Goal: Transaction & Acquisition: Purchase product/service

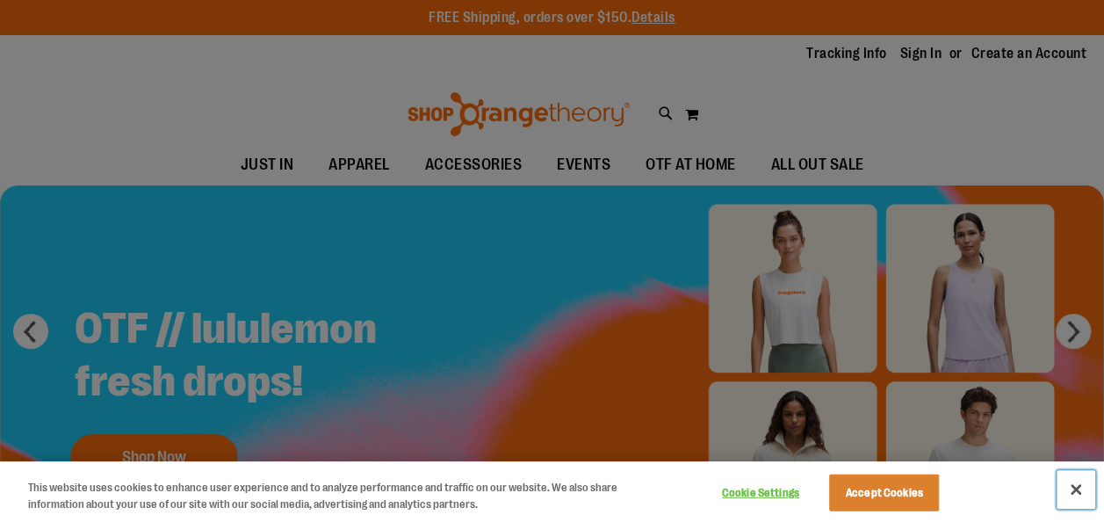
click at [1077, 486] on button "Close" at bounding box center [1075, 489] width 39 height 39
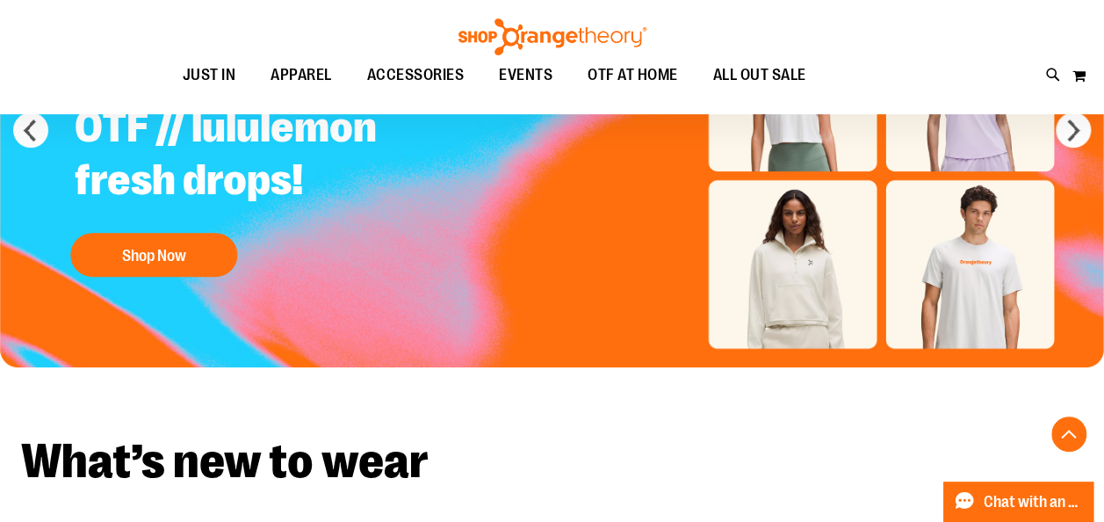
scroll to position [289, 0]
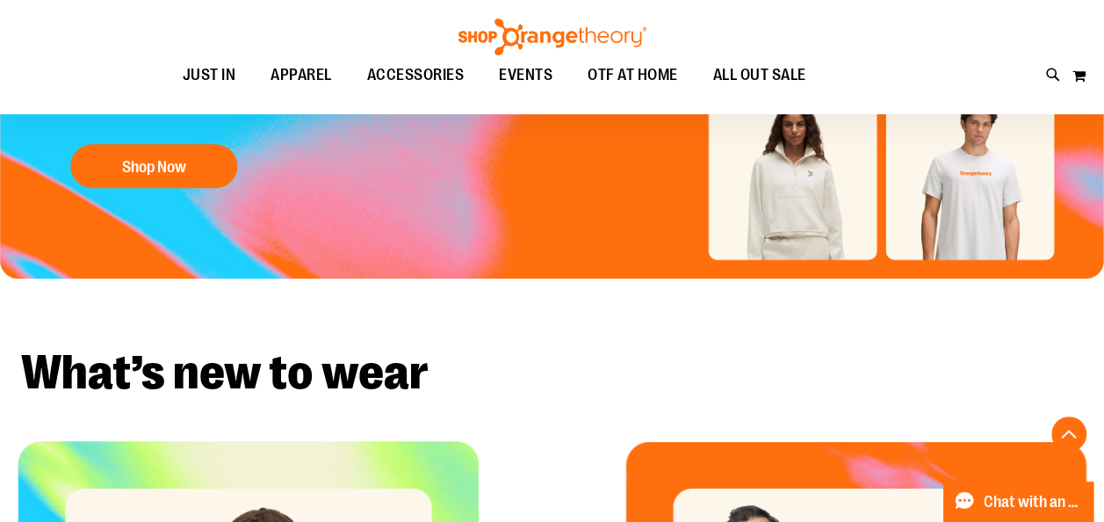
click at [1001, 211] on img "Slide 1 of 5" at bounding box center [552, 87] width 1104 height 383
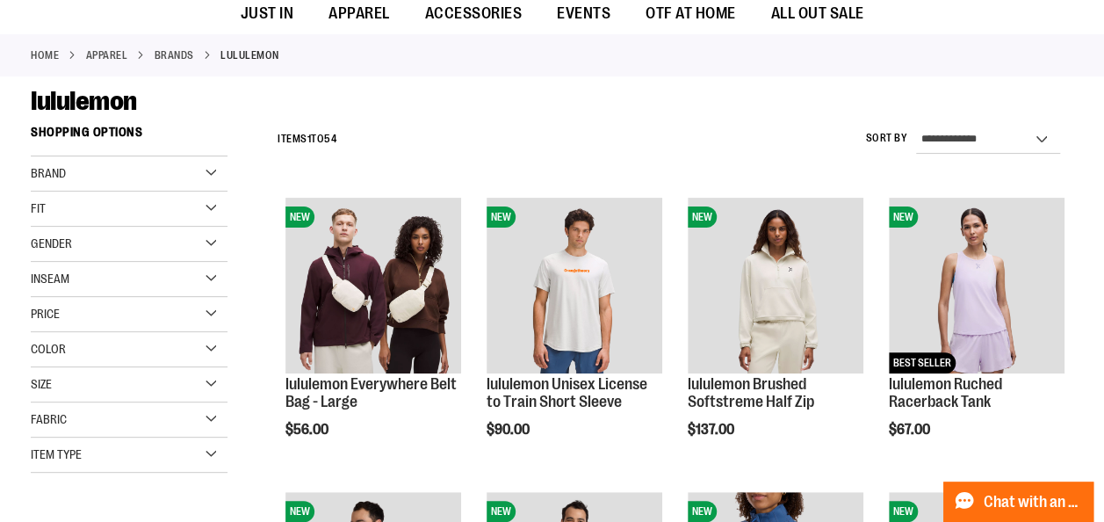
scroll to position [162, 0]
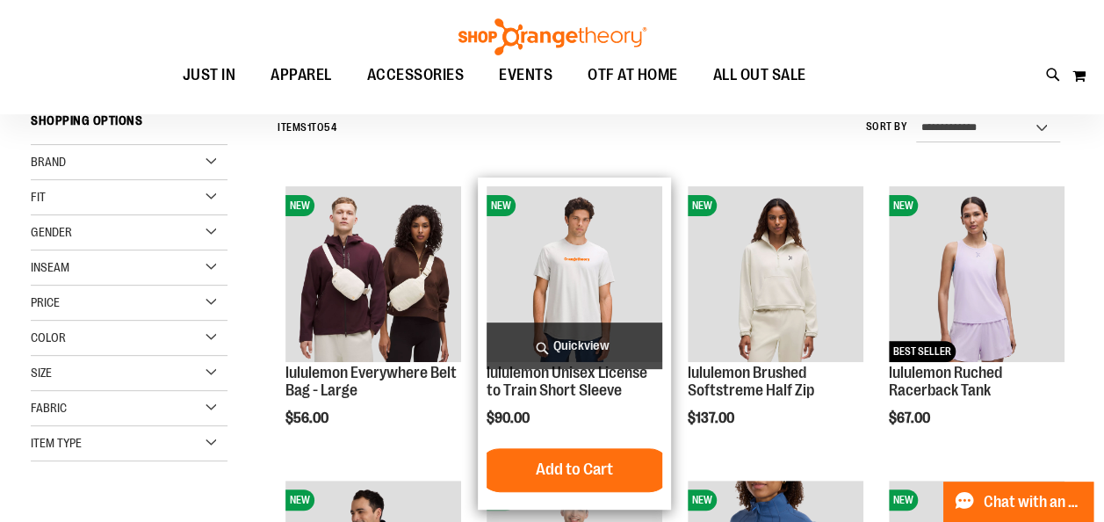
click at [567, 269] on img "product" at bounding box center [574, 274] width 176 height 176
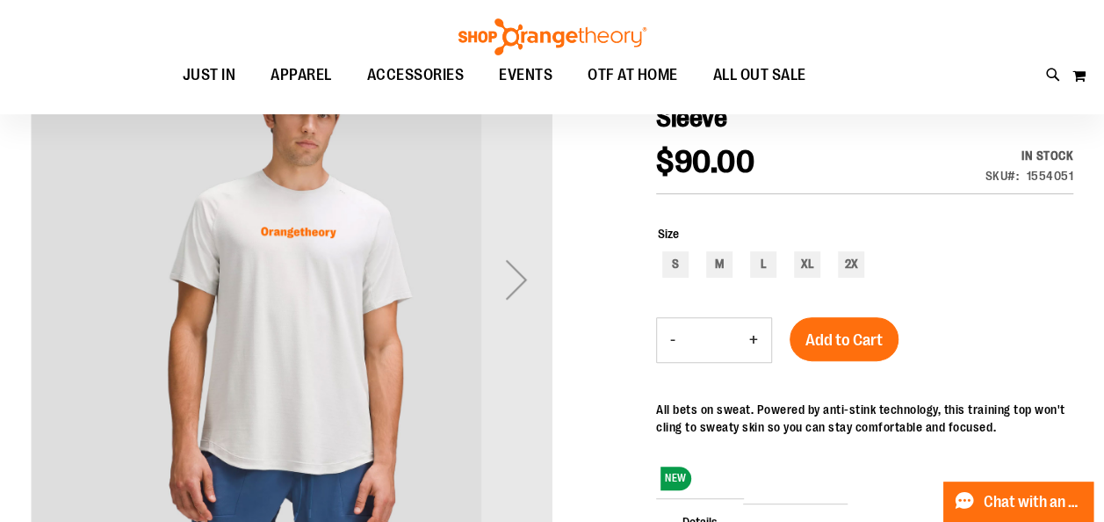
scroll to position [232, 0]
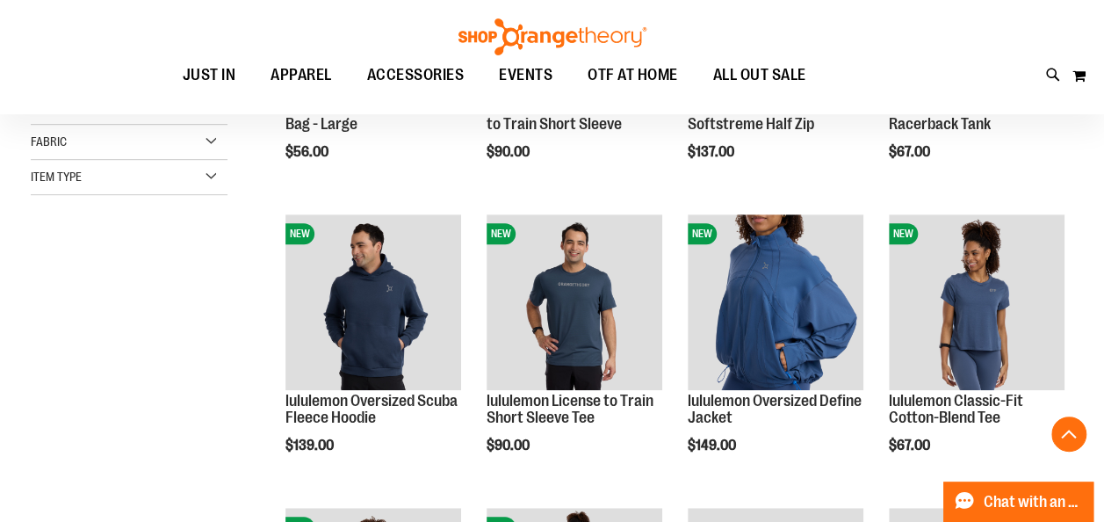
scroll to position [485, 0]
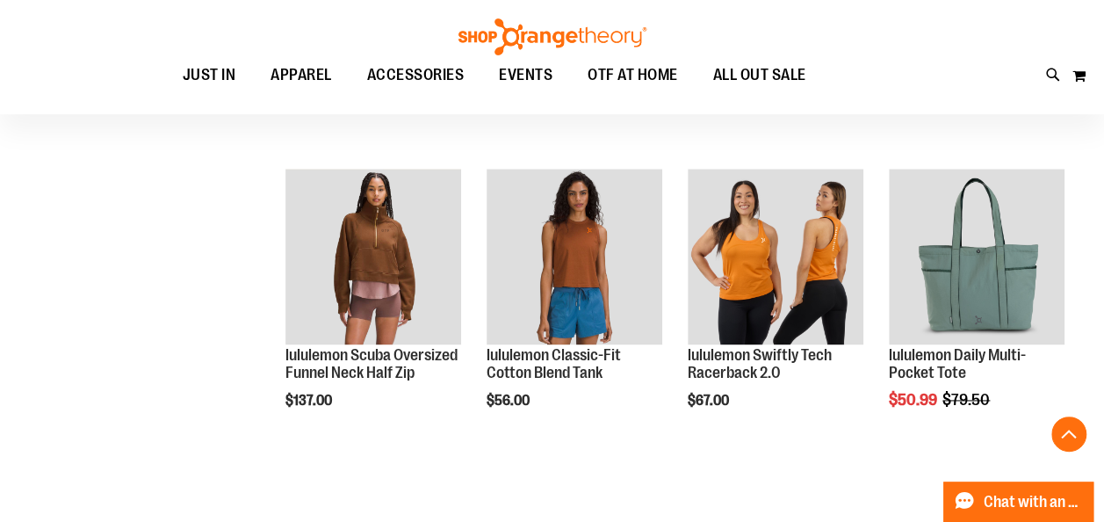
scroll to position [1056, 0]
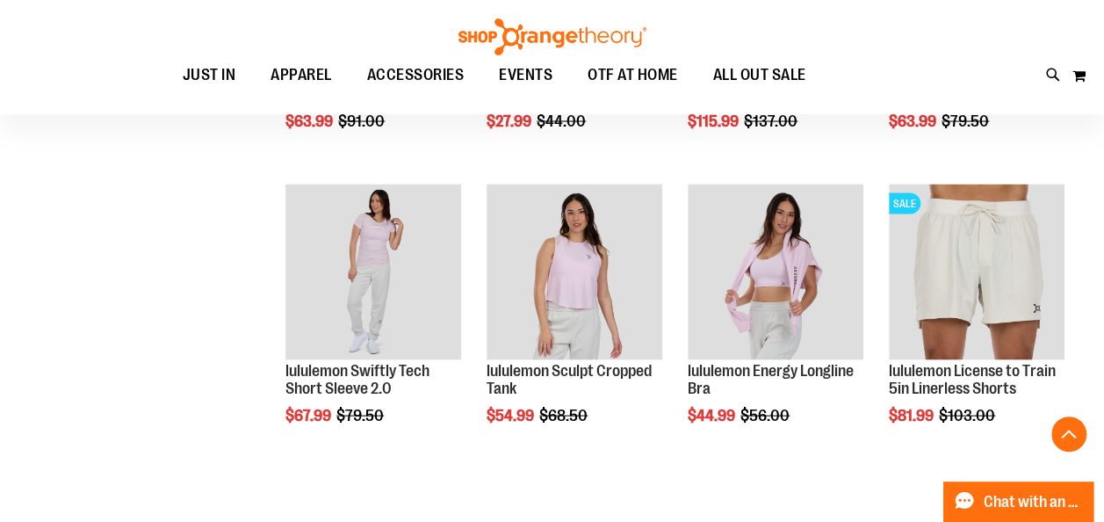
scroll to position [1756, 0]
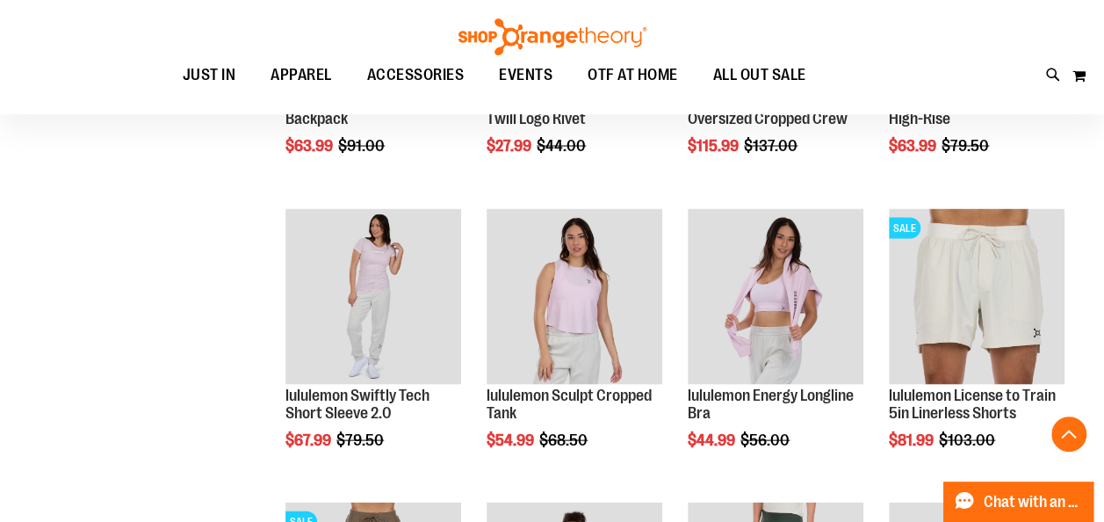
scroll to position [1582, 0]
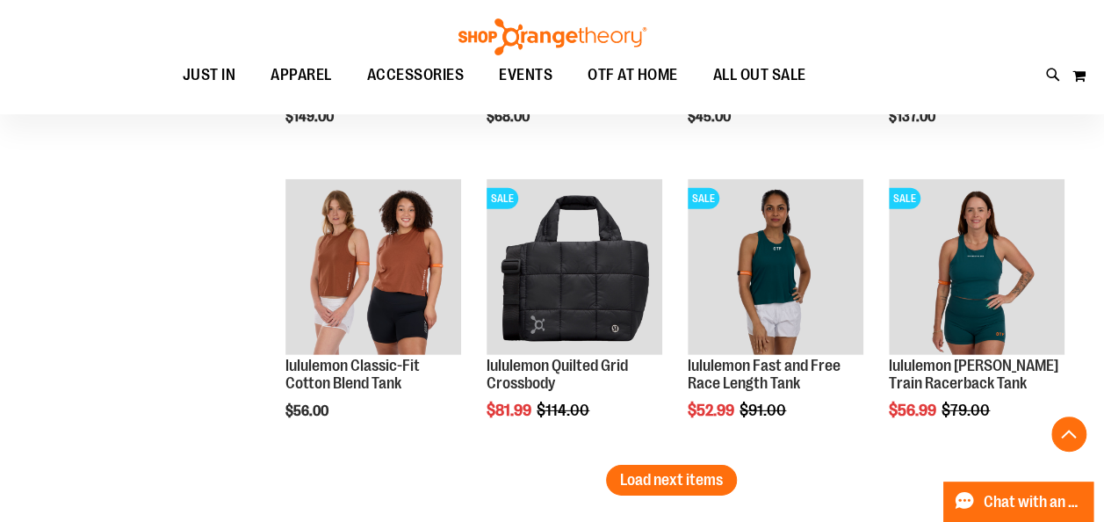
scroll to position [2531, 0]
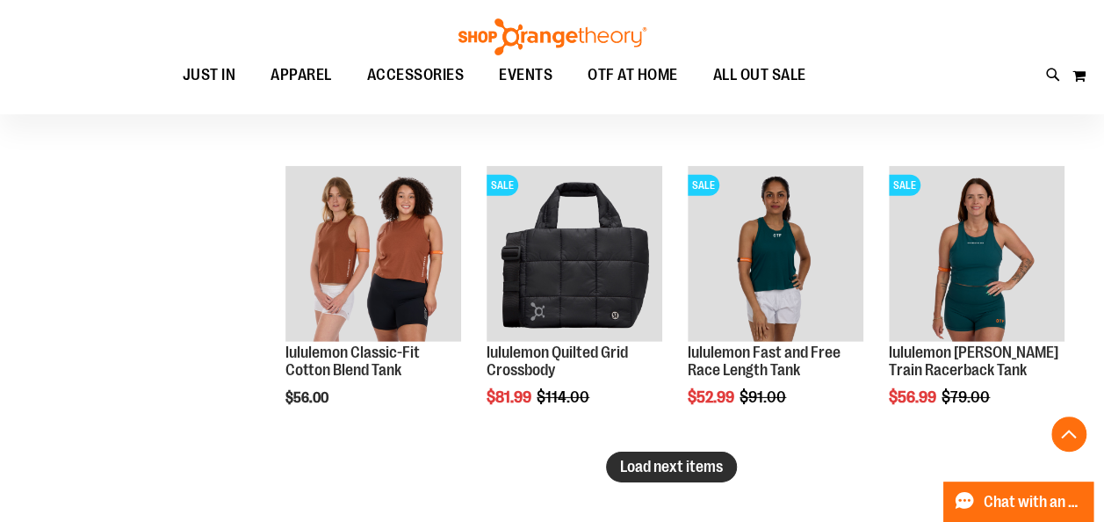
click at [676, 463] on span "Load next items" at bounding box center [671, 466] width 103 height 18
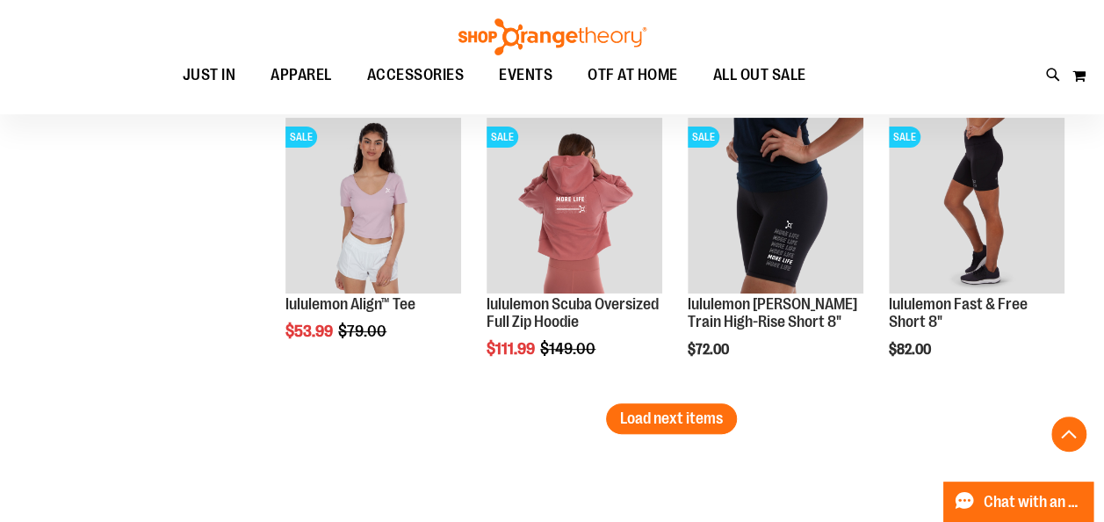
scroll to position [3502, 0]
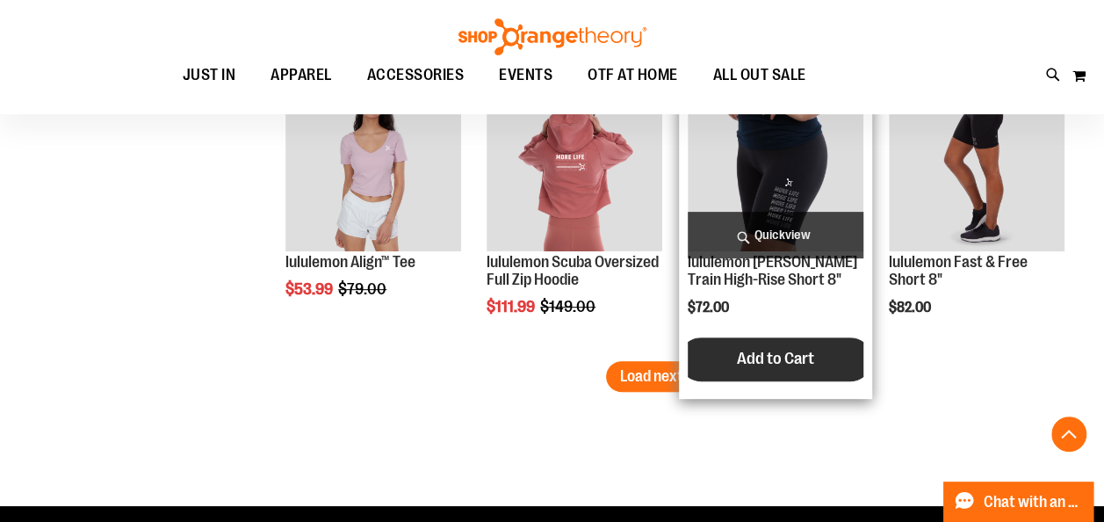
click at [688, 374] on button "Add to Cart" at bounding box center [775, 359] width 193 height 44
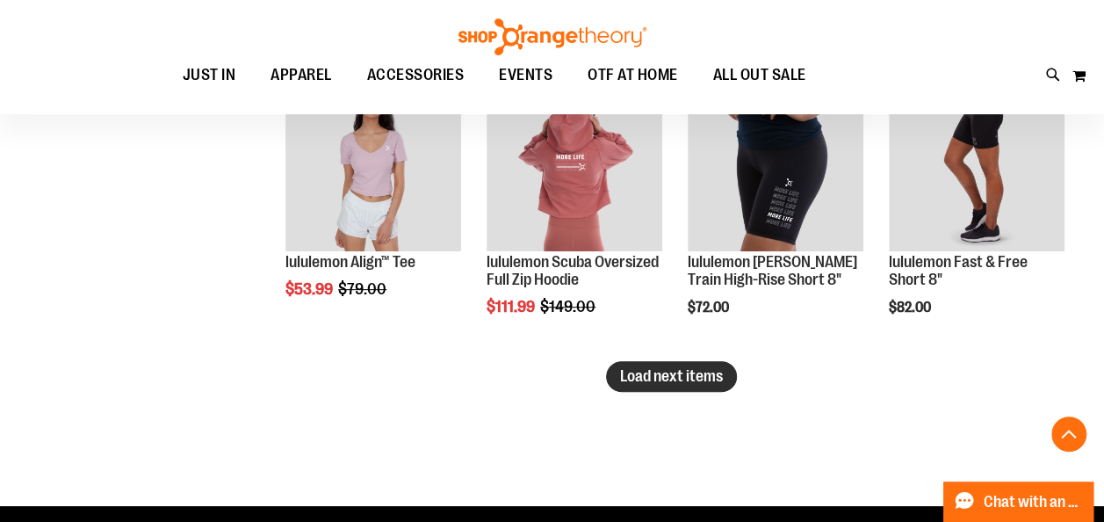
click at [648, 376] on span "Load next items" at bounding box center [671, 376] width 103 height 18
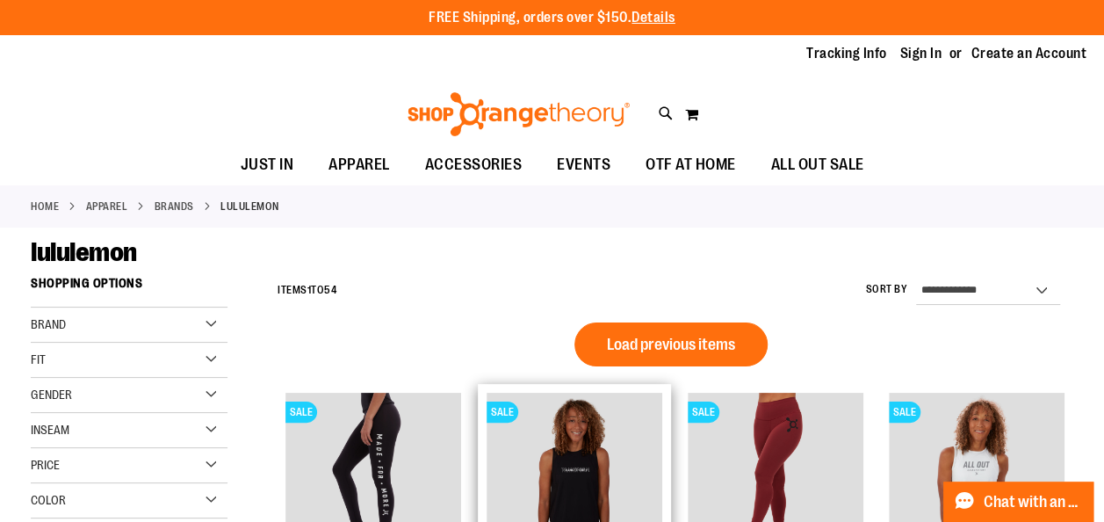
click at [580, 474] on img "product" at bounding box center [574, 481] width 176 height 176
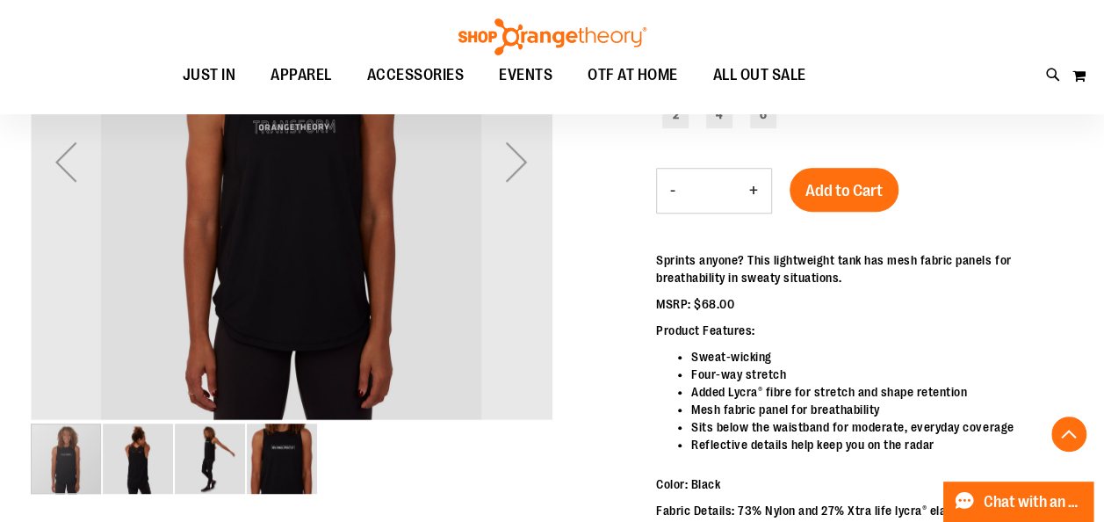
scroll to position [369, 0]
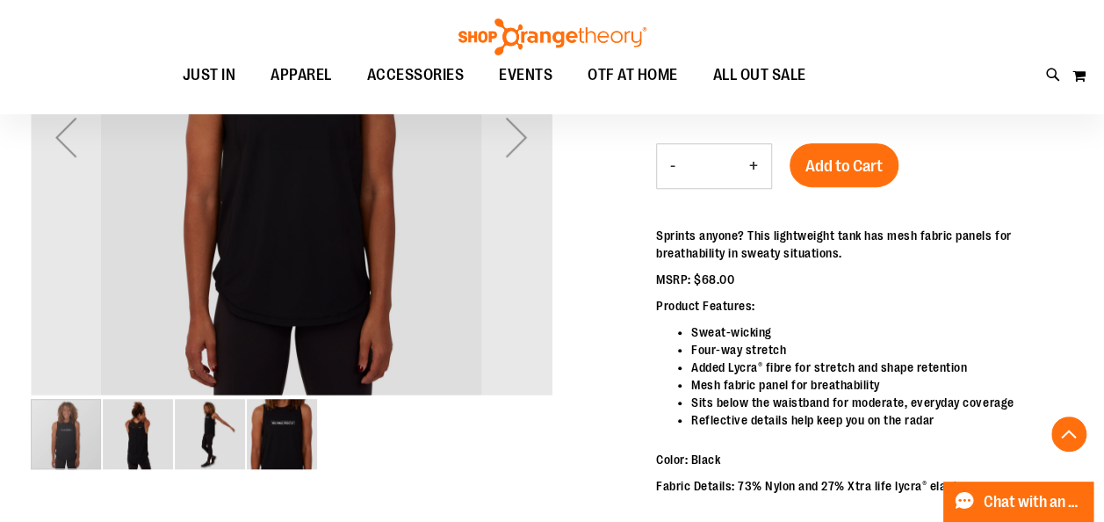
click at [132, 448] on img "image 2 of 4" at bounding box center [138, 434] width 70 height 70
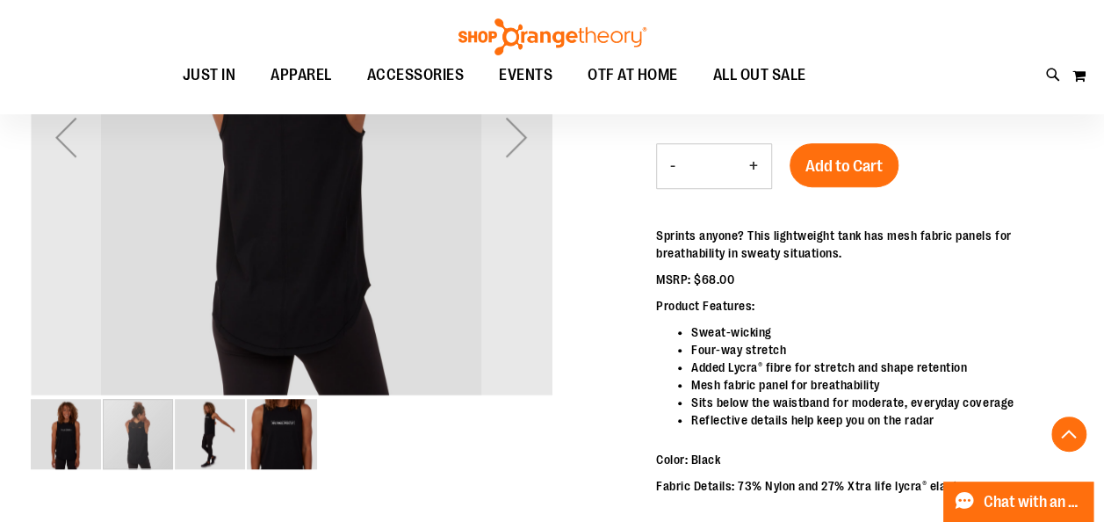
click at [205, 444] on img "image 3 of 4" at bounding box center [210, 434] width 70 height 70
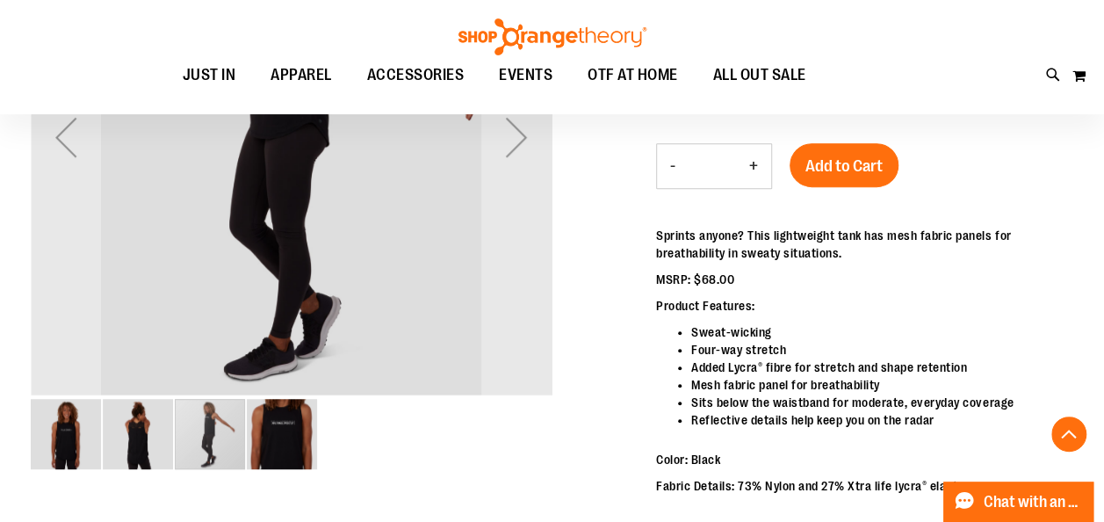
click at [299, 443] on img "image 4 of 4" at bounding box center [282, 434] width 70 height 70
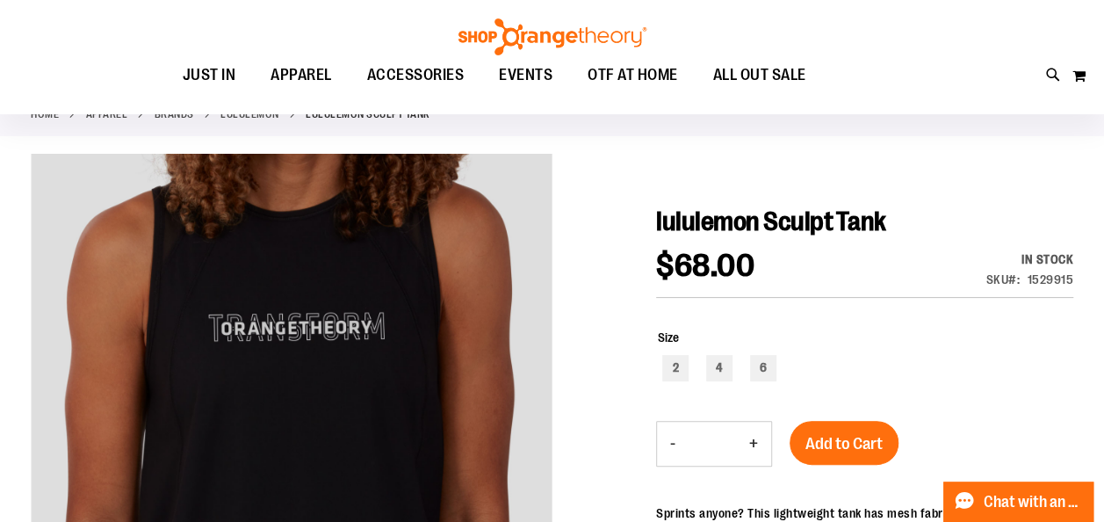
scroll to position [102, 0]
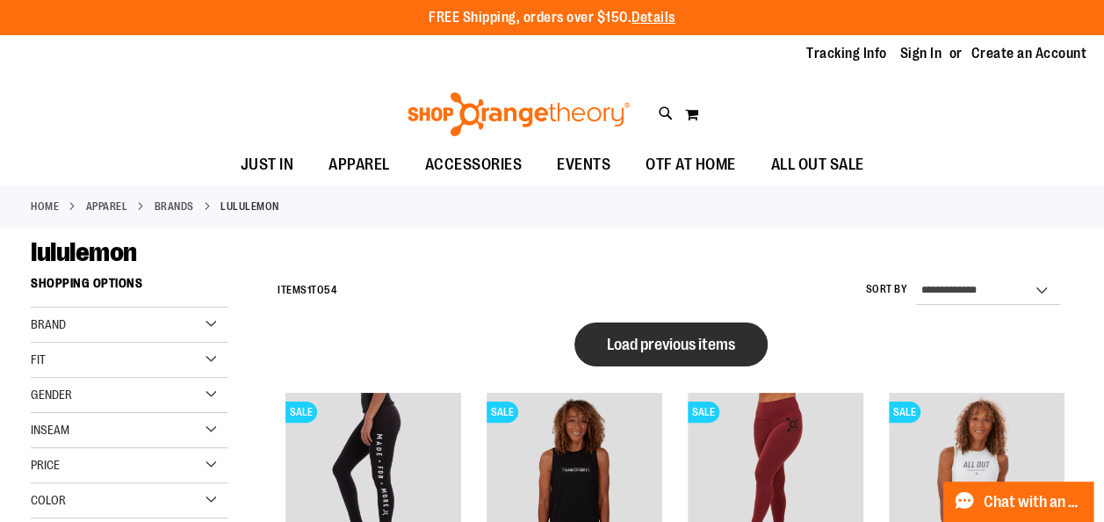
click at [681, 332] on button "Load previous items" at bounding box center [670, 344] width 193 height 44
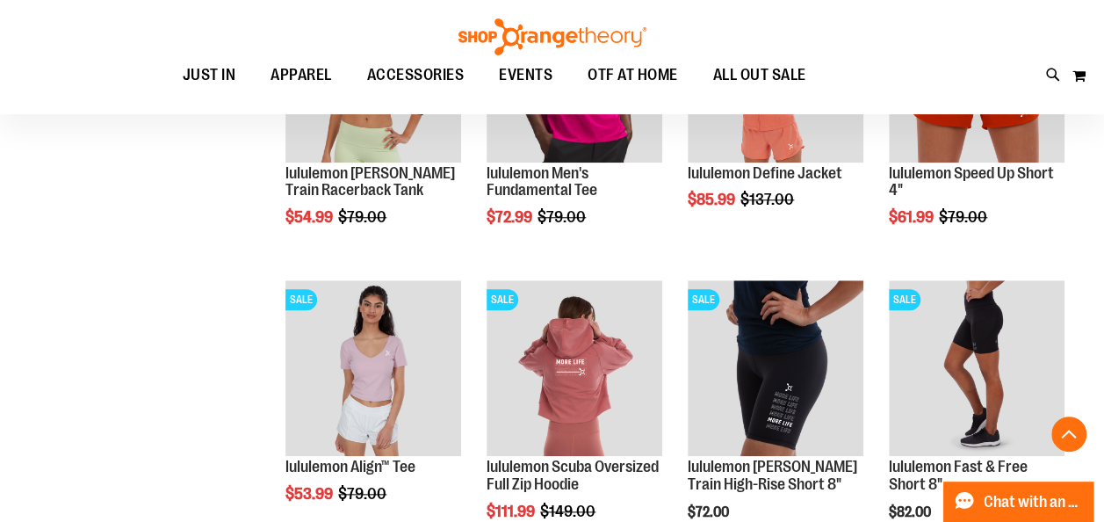
scroll to position [702, 0]
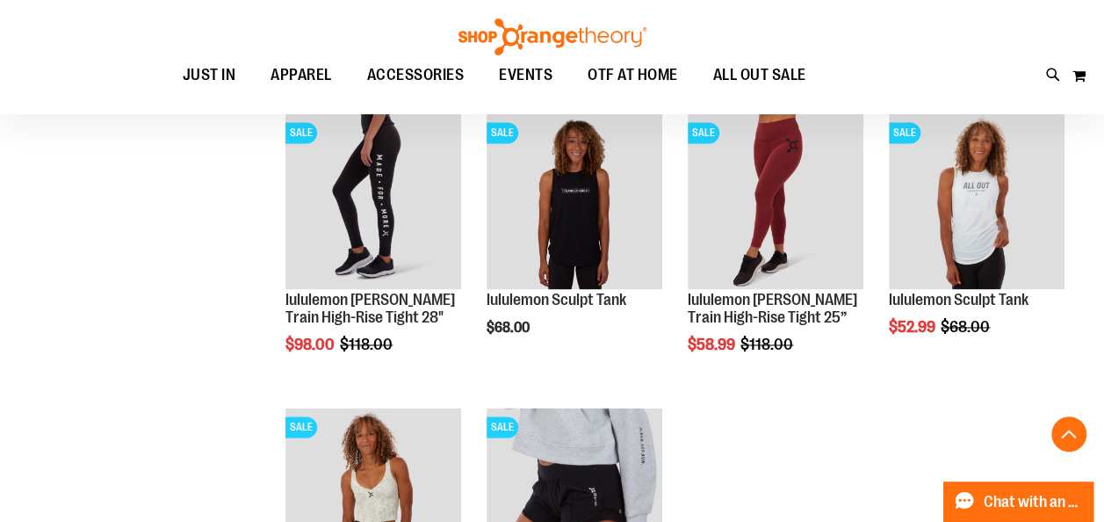
scroll to position [1168, 0]
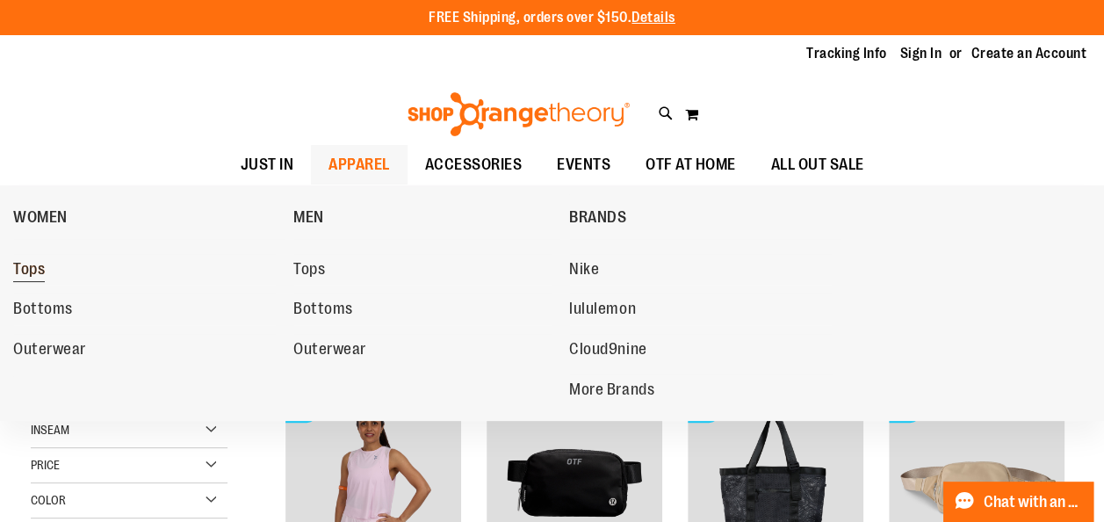
click at [30, 274] on span "Tops" at bounding box center [29, 271] width 32 height 22
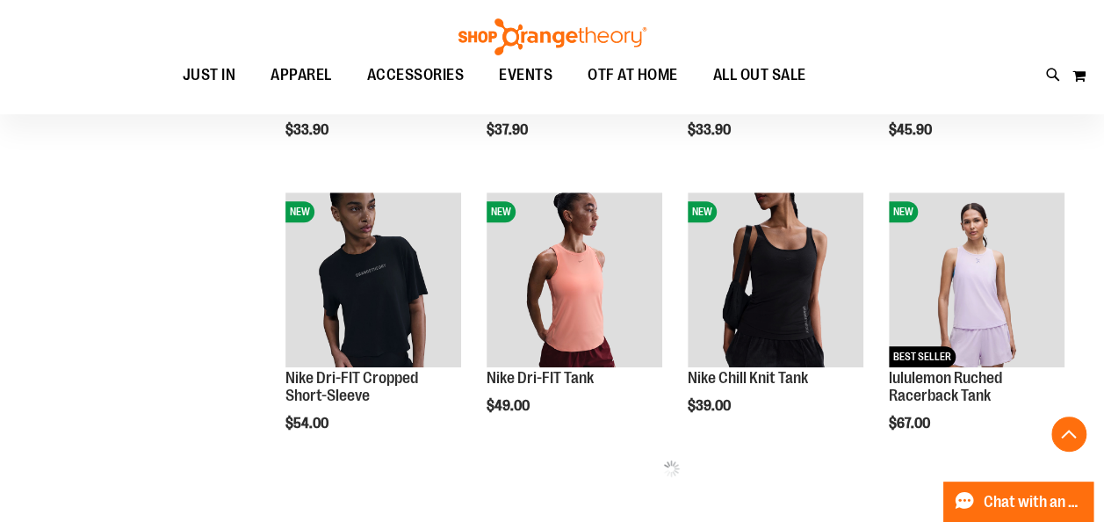
scroll to position [724, 0]
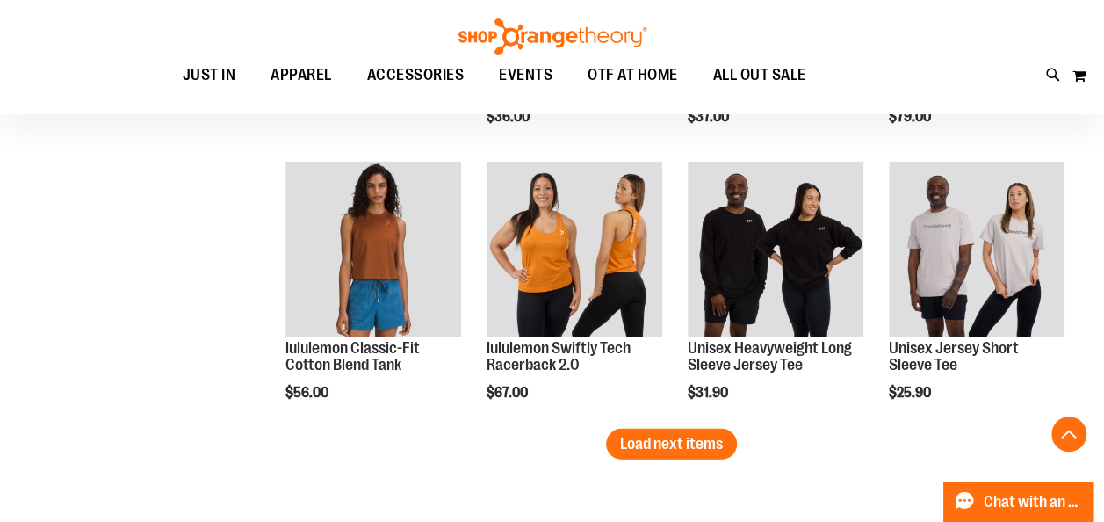
scroll to position [2401, 0]
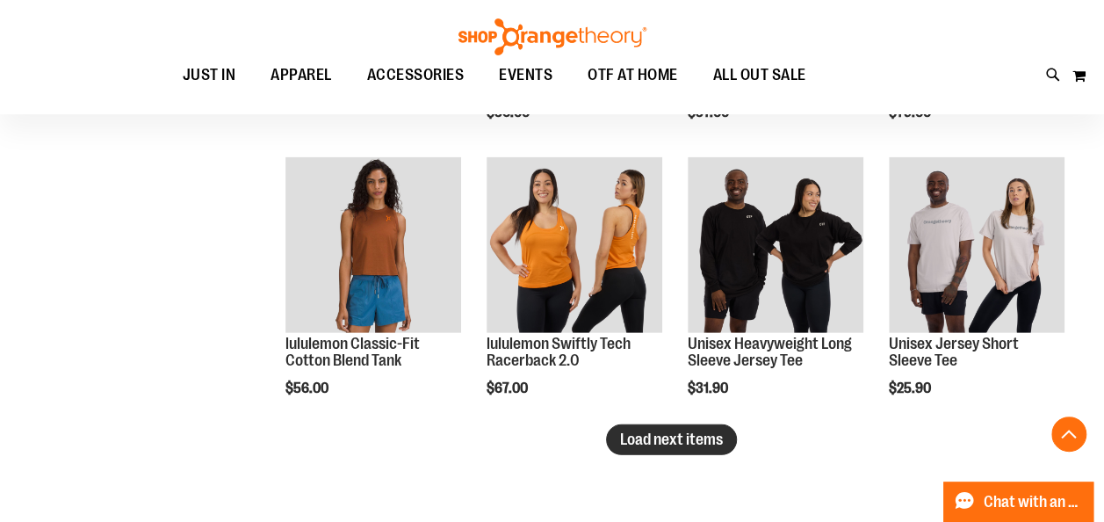
click at [678, 427] on button "Load next items" at bounding box center [671, 439] width 131 height 31
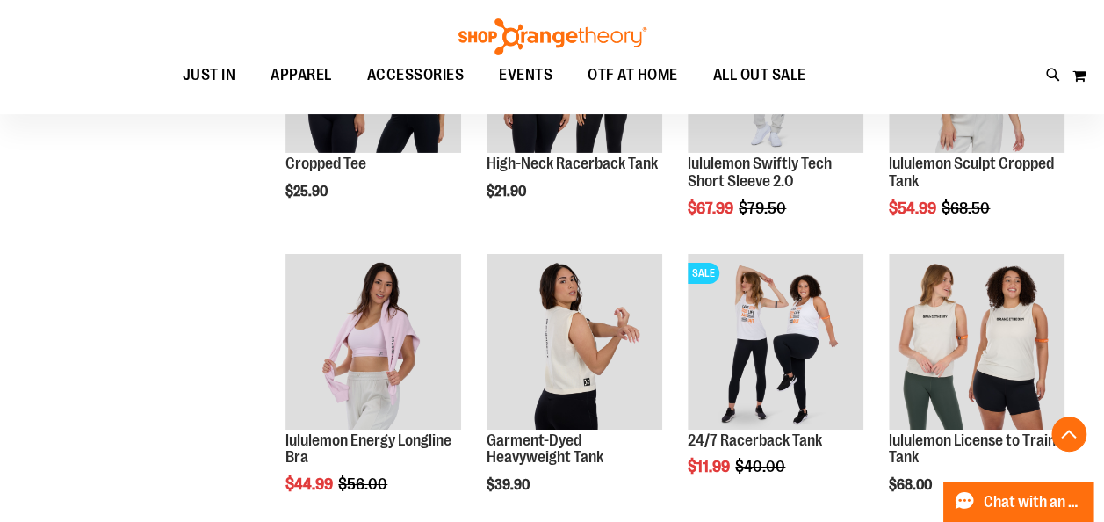
scroll to position [3312, 0]
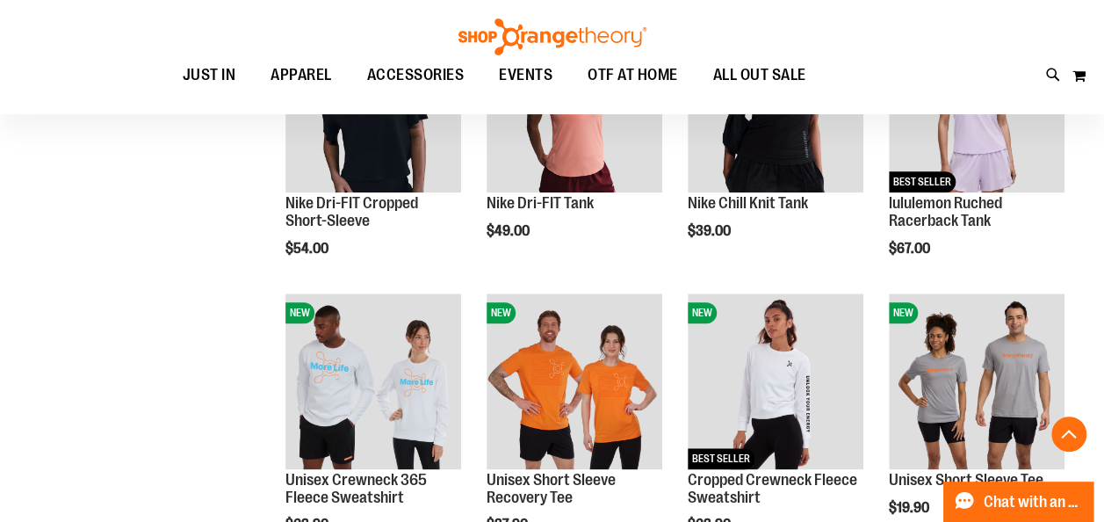
scroll to position [275, 0]
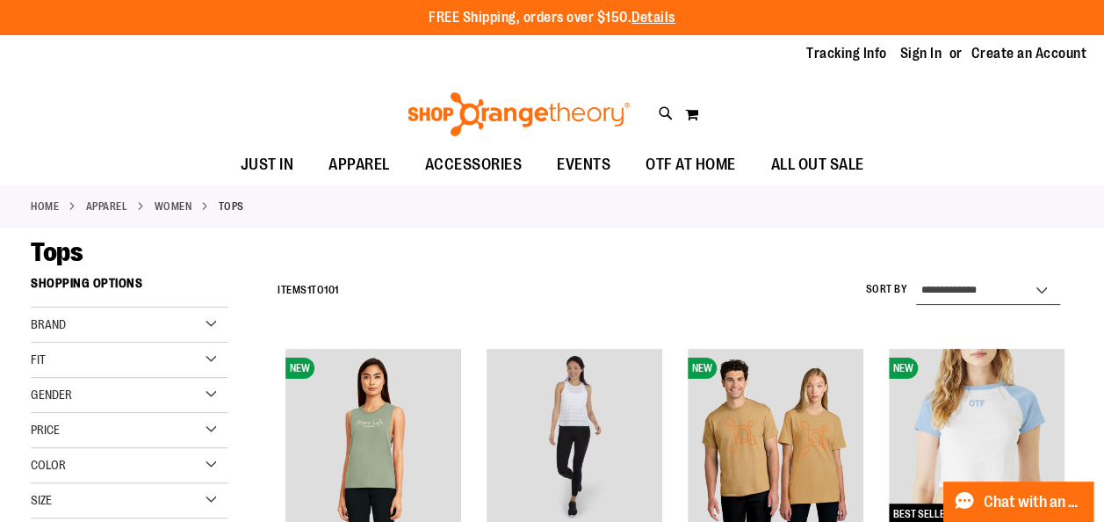
click at [991, 283] on select "**********" at bounding box center [988, 291] width 144 height 28
click at [1027, 195] on div "Home APPAREL WOMEN Tops" at bounding box center [552, 206] width 1104 height 42
click at [204, 465] on div "Color" at bounding box center [129, 465] width 197 height 35
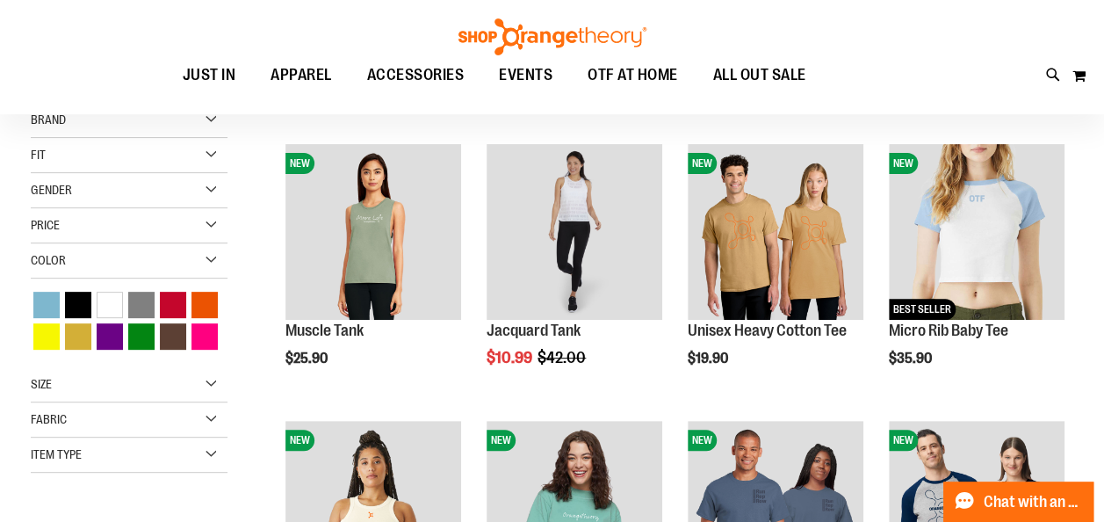
scroll to position [209, 0]
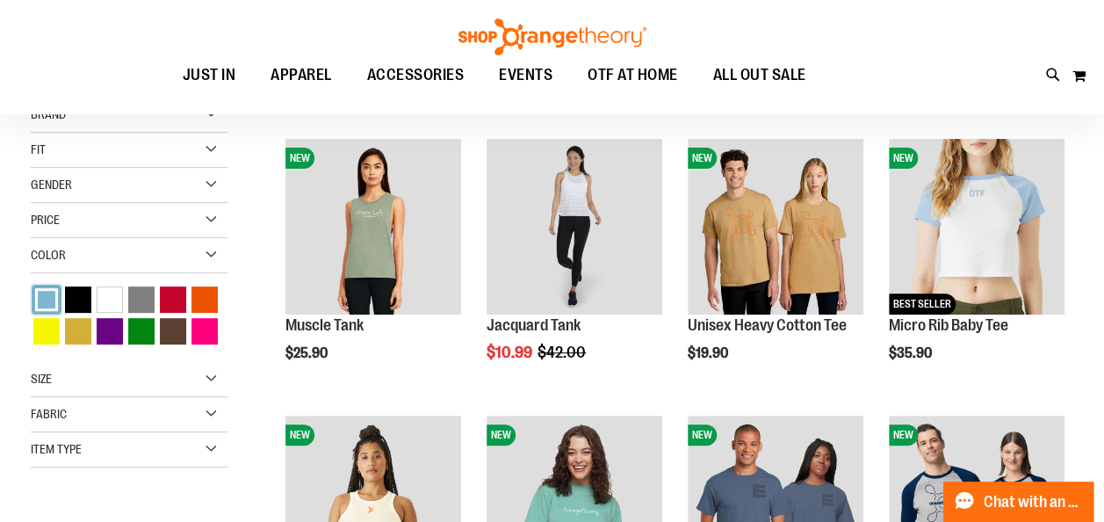
click at [40, 293] on div "Blue" at bounding box center [46, 299] width 26 height 26
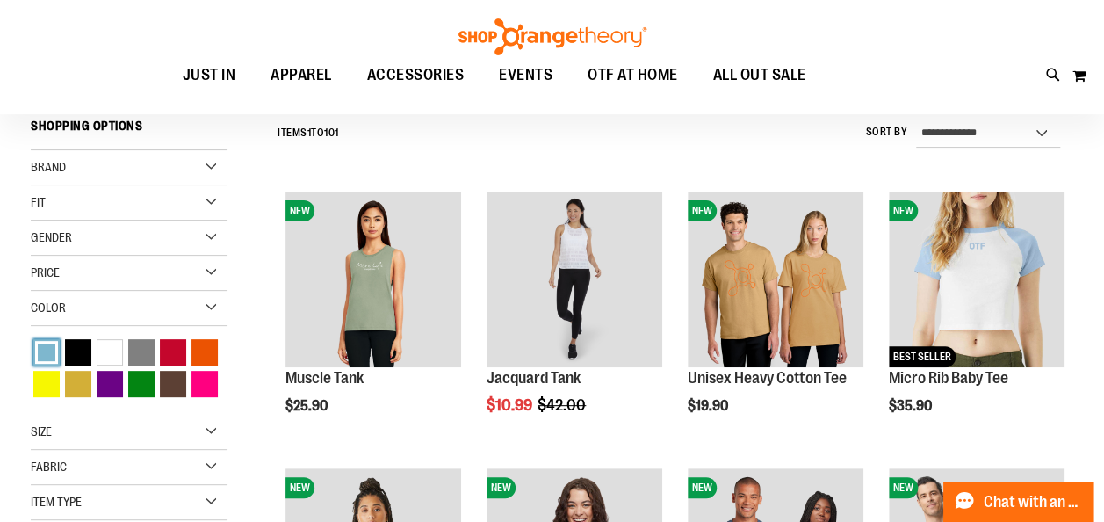
scroll to position [154, 0]
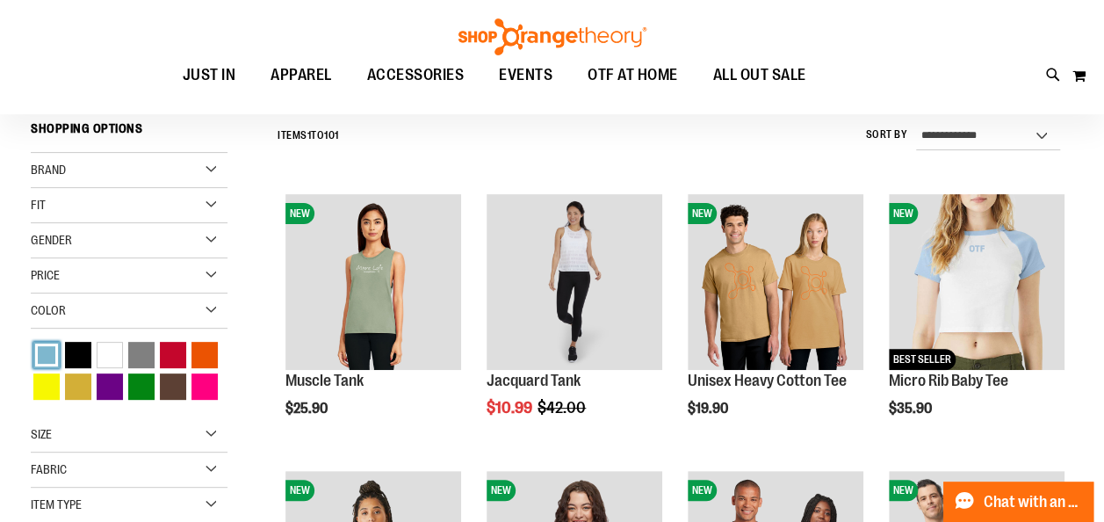
click at [46, 353] on div "Blue" at bounding box center [46, 355] width 26 height 26
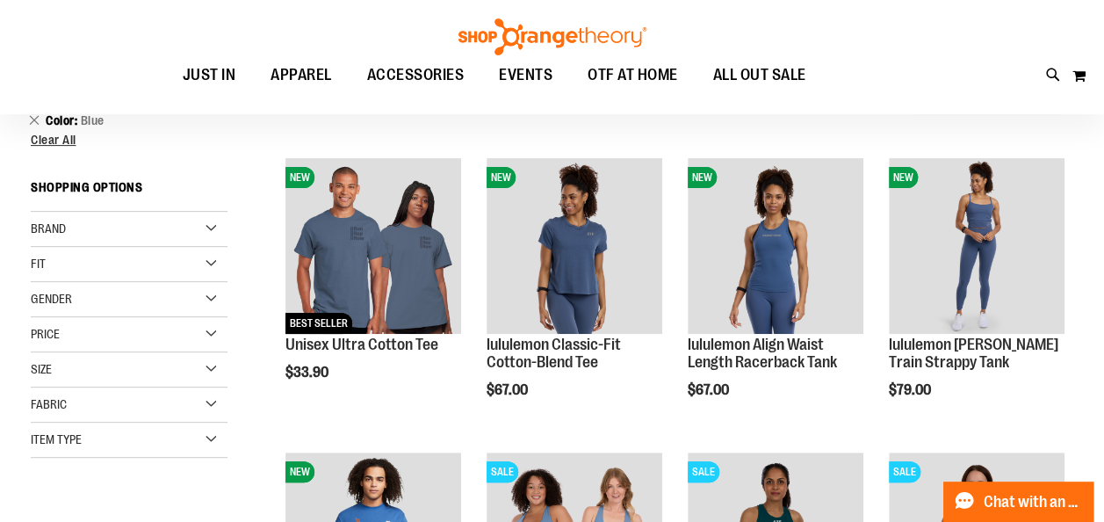
scroll to position [187, 0]
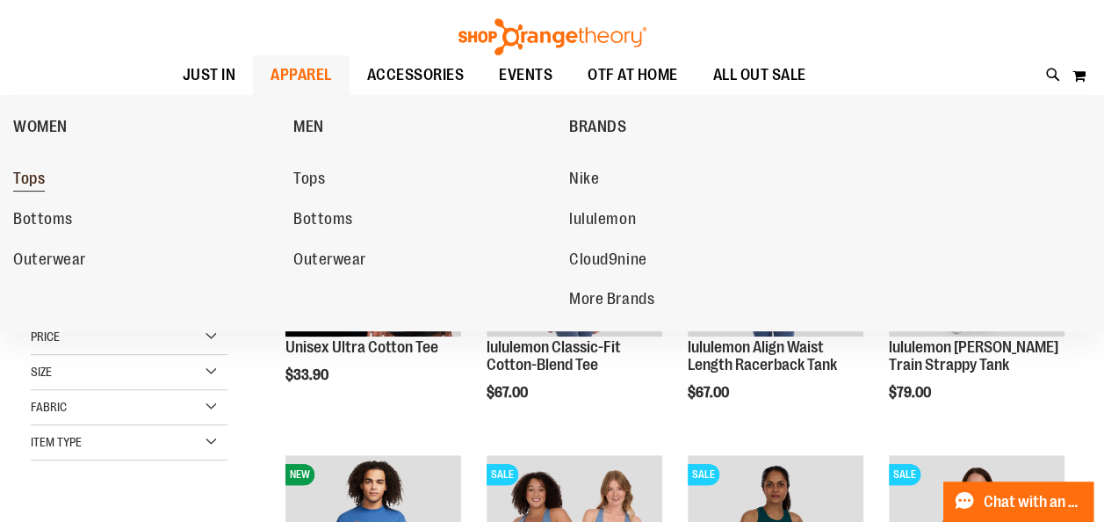
click at [26, 179] on span "Tops" at bounding box center [29, 180] width 32 height 22
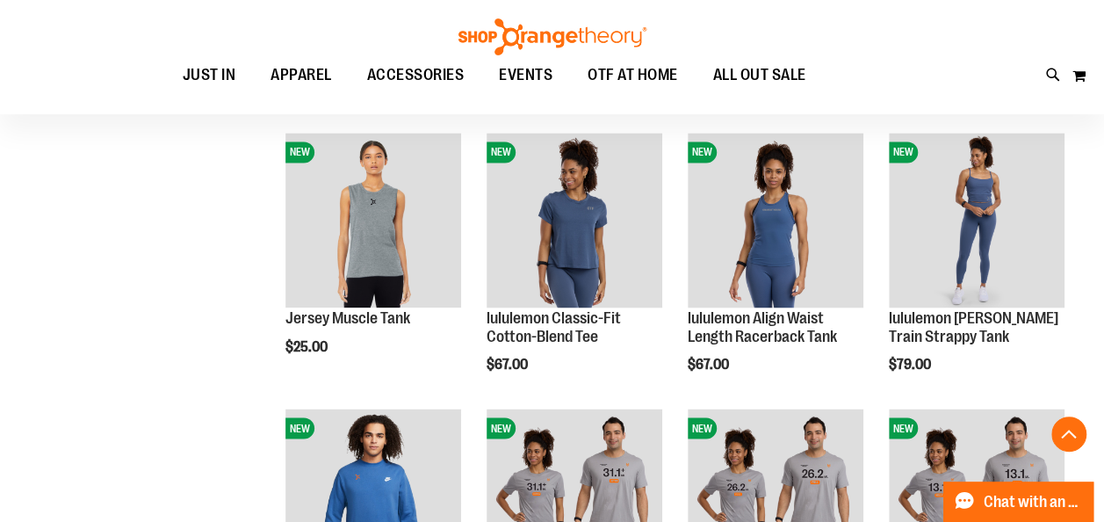
scroll to position [1329, 0]
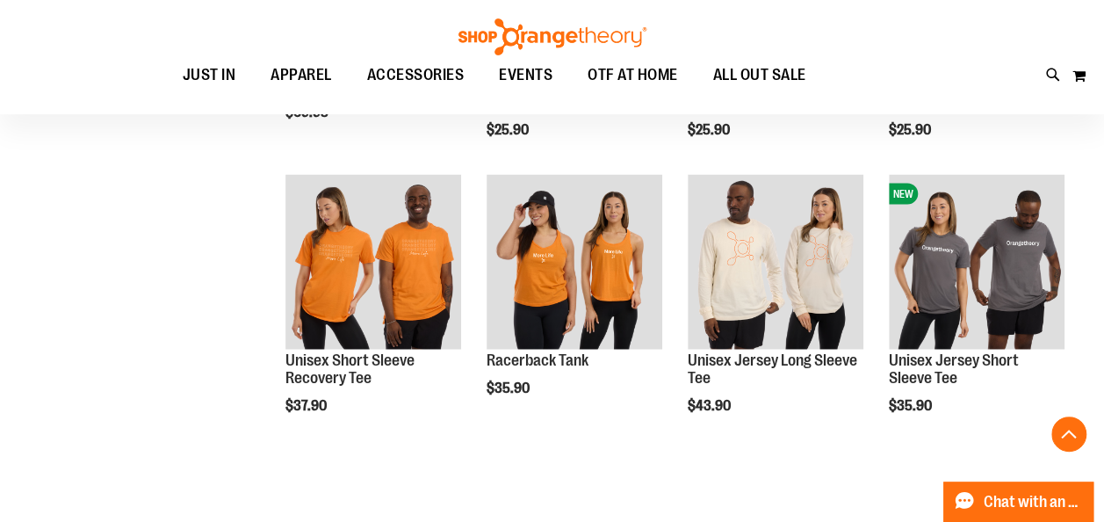
scroll to position [1826, 0]
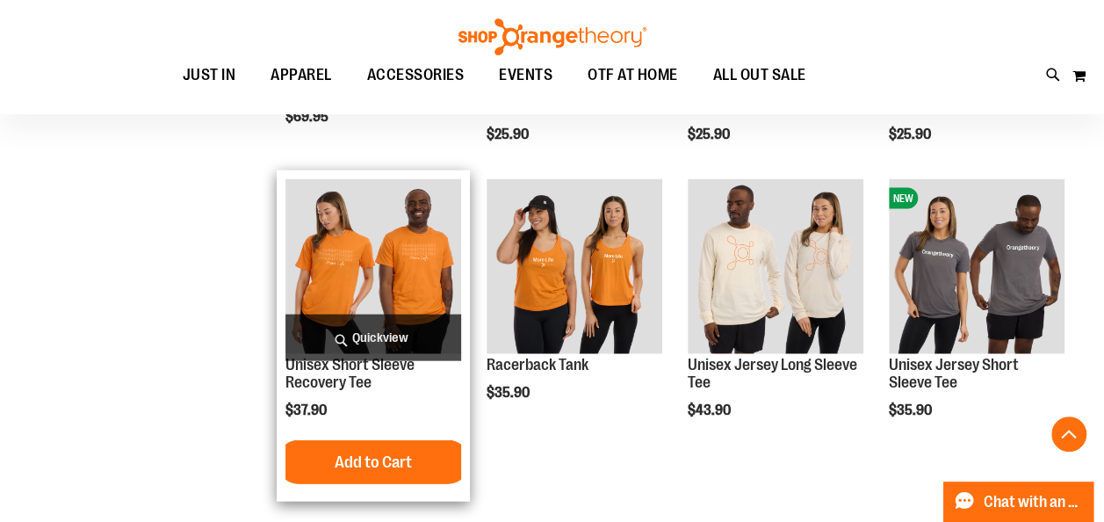
click at [388, 290] on img "product" at bounding box center [373, 267] width 176 height 176
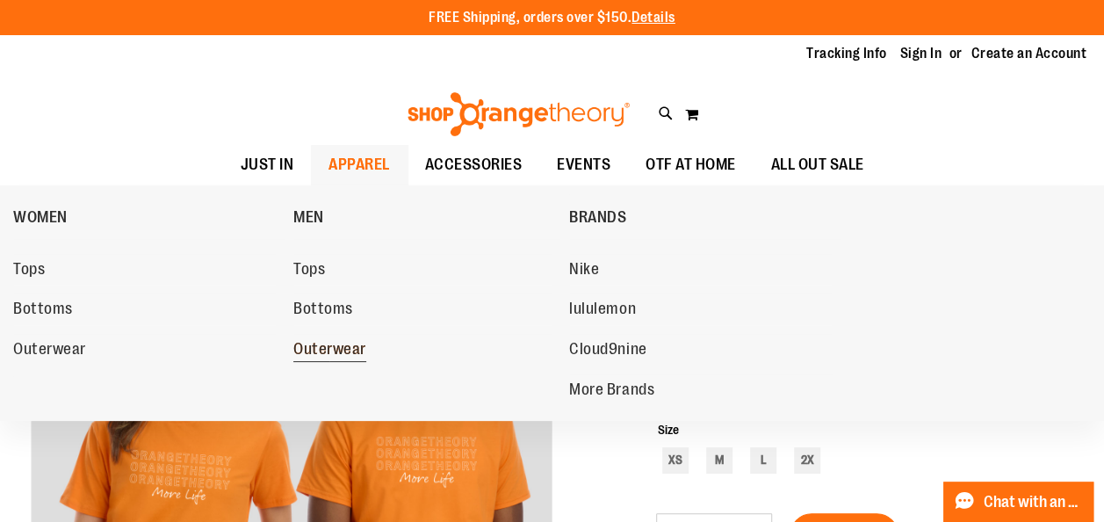
click at [344, 354] on span "Outerwear" at bounding box center [329, 351] width 73 height 22
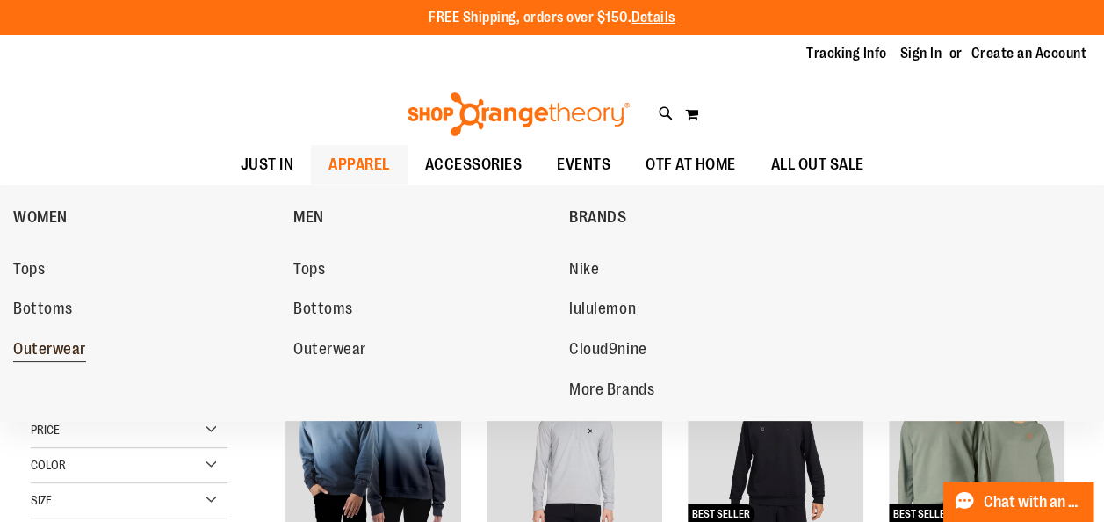
click at [23, 352] on span "Outerwear" at bounding box center [49, 351] width 73 height 22
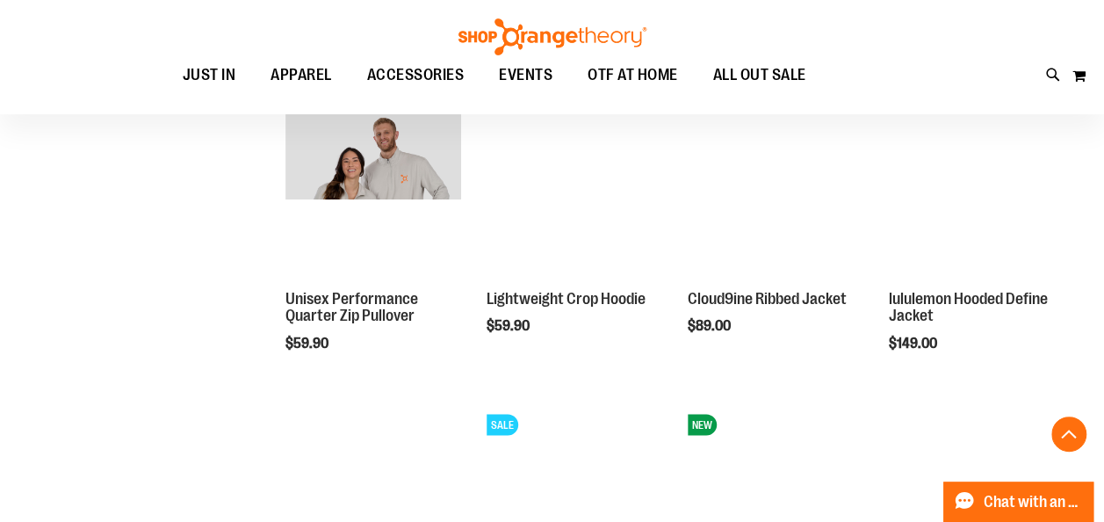
scroll to position [1427, 0]
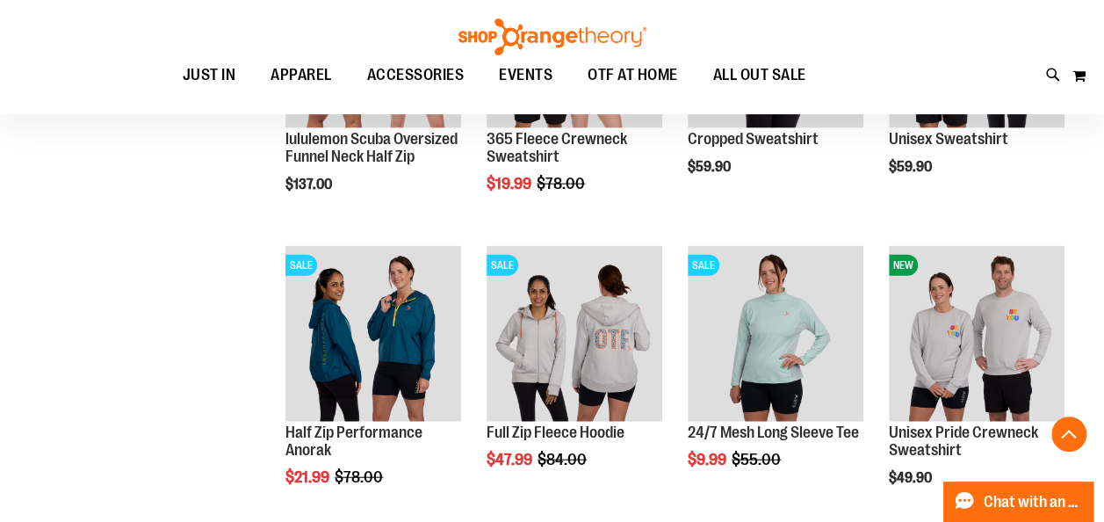
scroll to position [1860, 0]
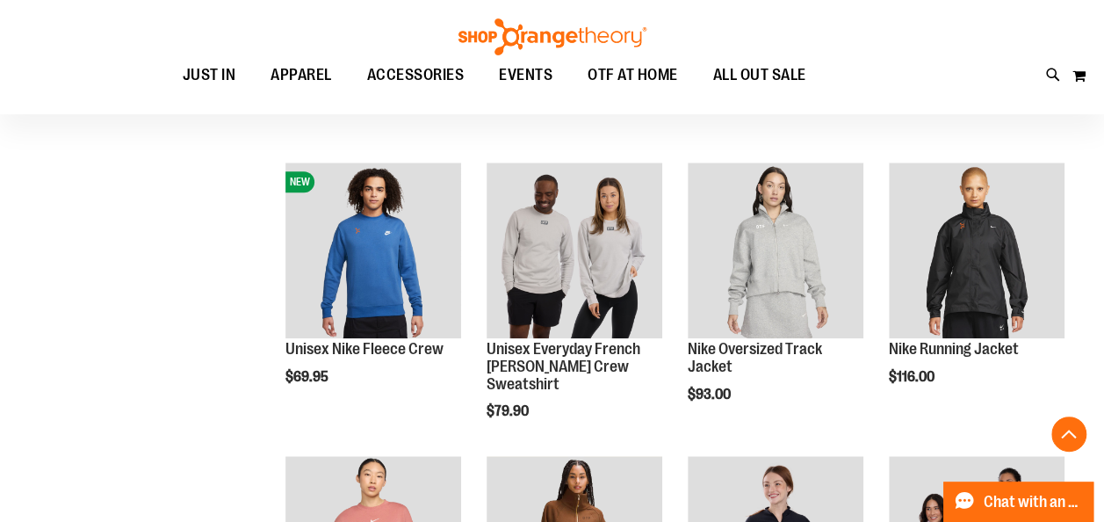
scroll to position [777, 0]
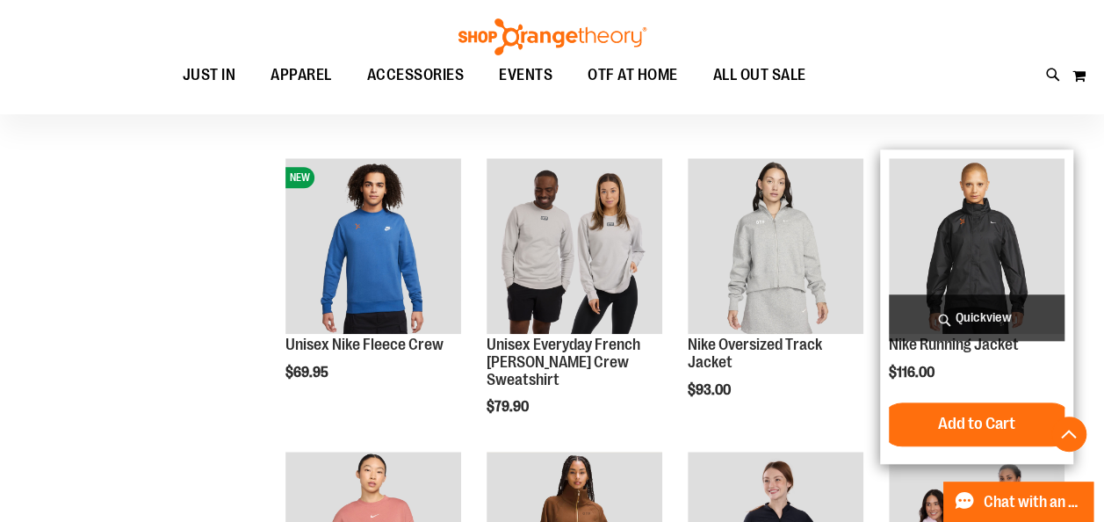
click at [993, 245] on img "product" at bounding box center [977, 246] width 176 height 176
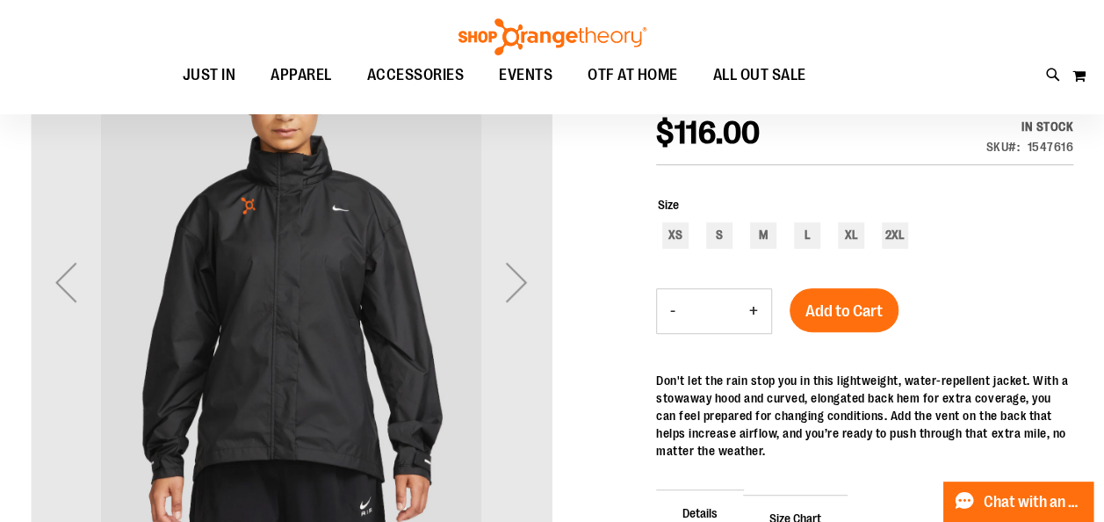
scroll to position [231, 0]
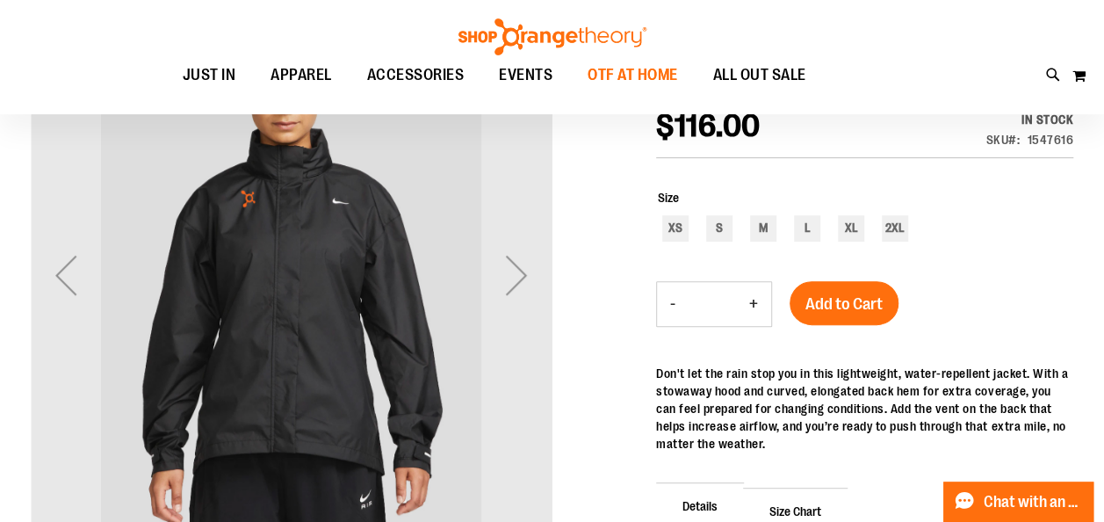
click at [660, 77] on span "OTF AT HOME" at bounding box center [632, 75] width 90 height 40
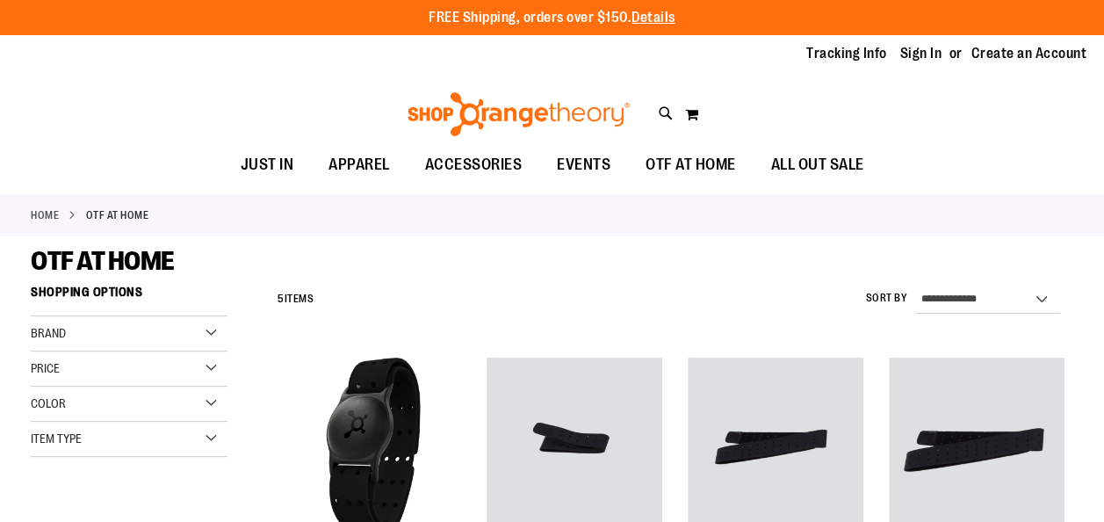
click at [544, 76] on div "Toggle Nav Search Popular Suggestions Advanced Search" at bounding box center [552, 109] width 1104 height 71
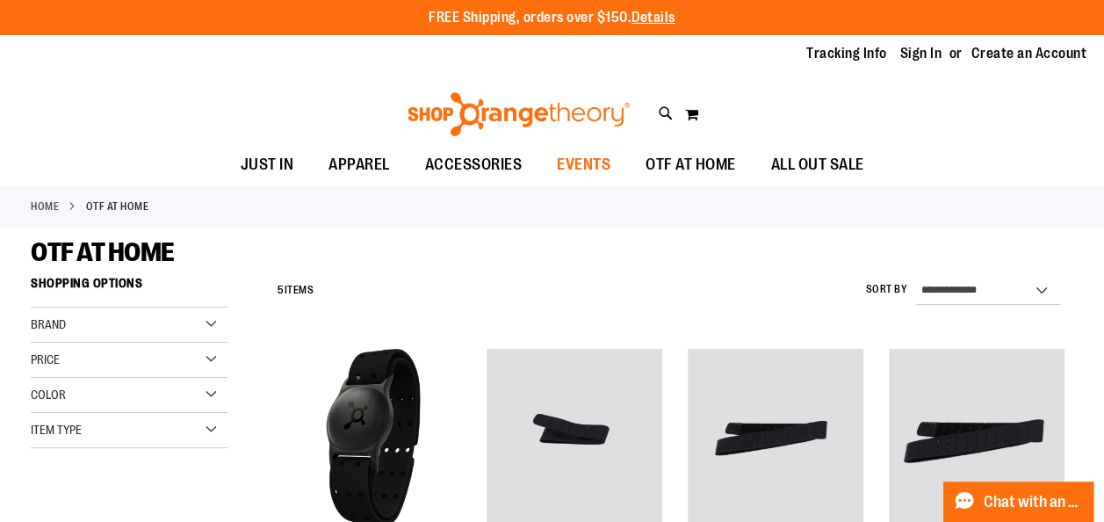
click at [576, 162] on span "EVENTS" at bounding box center [584, 165] width 54 height 40
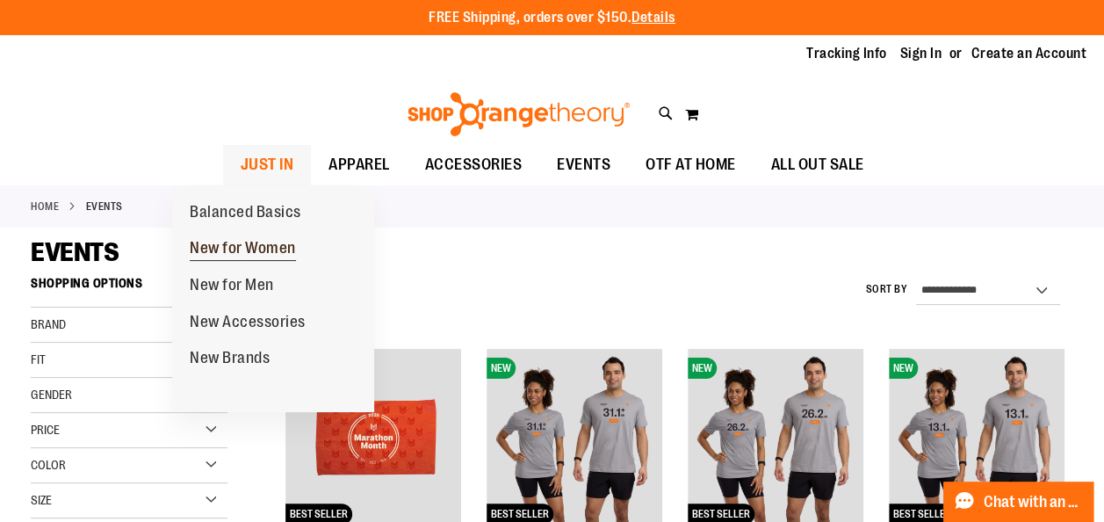
click at [256, 254] on span "New for Women" at bounding box center [243, 250] width 106 height 22
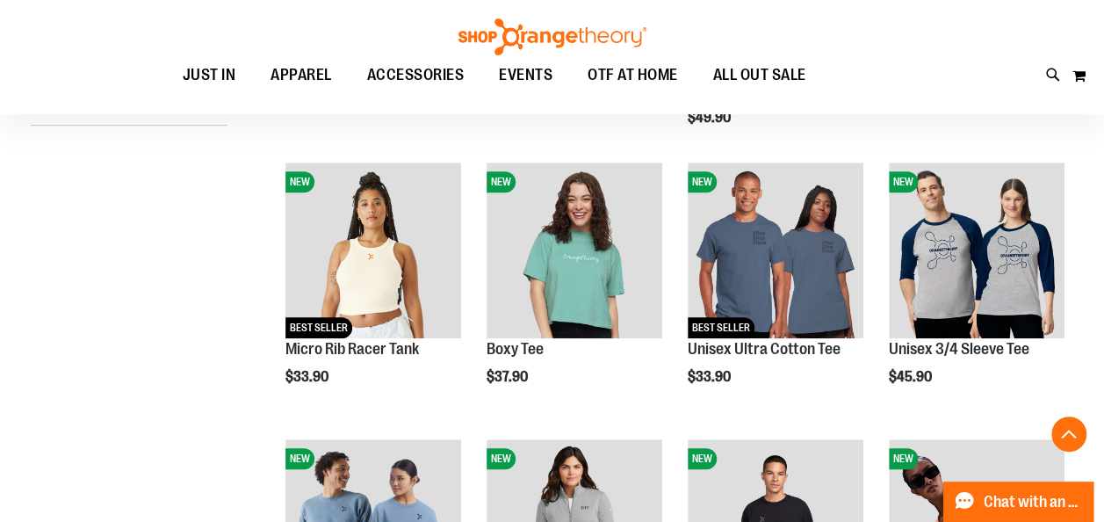
scroll to position [466, 0]
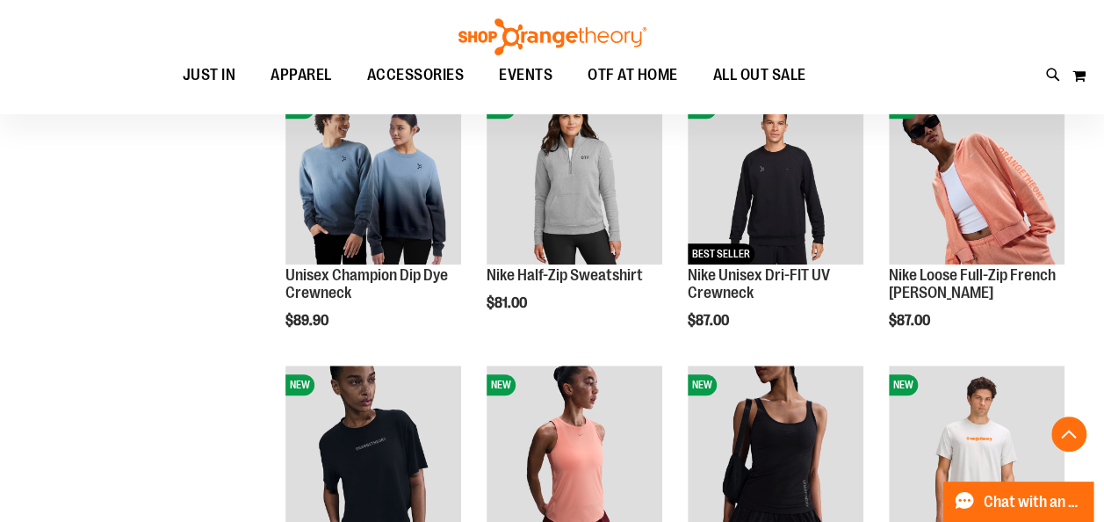
scroll to position [809, 0]
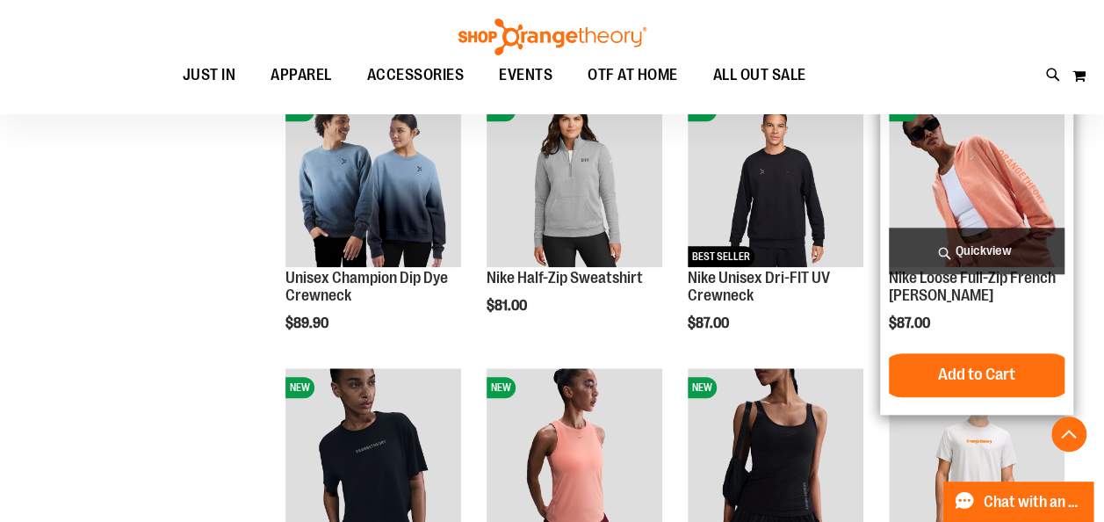
click at [996, 191] on img "product" at bounding box center [977, 179] width 176 height 176
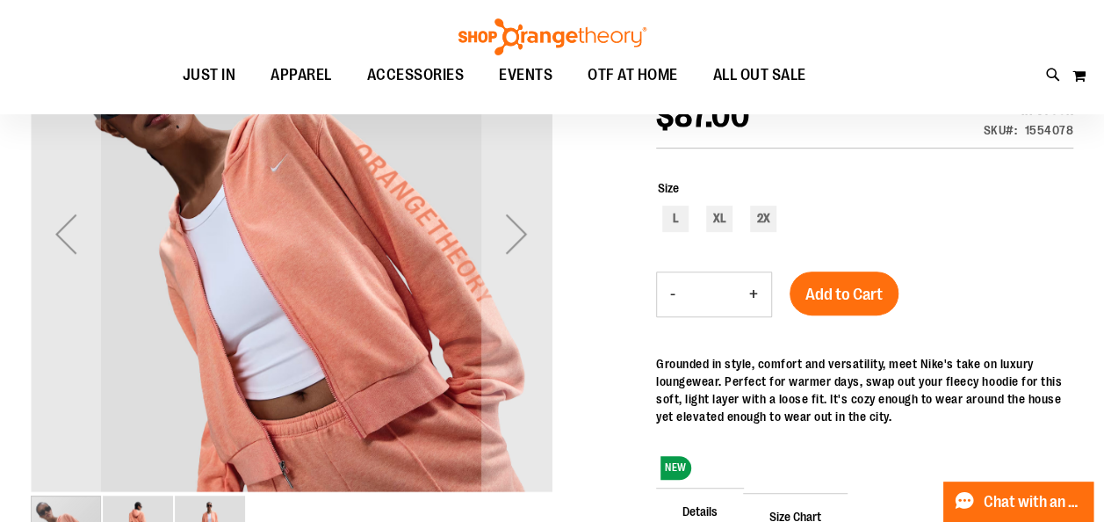
scroll to position [274, 0]
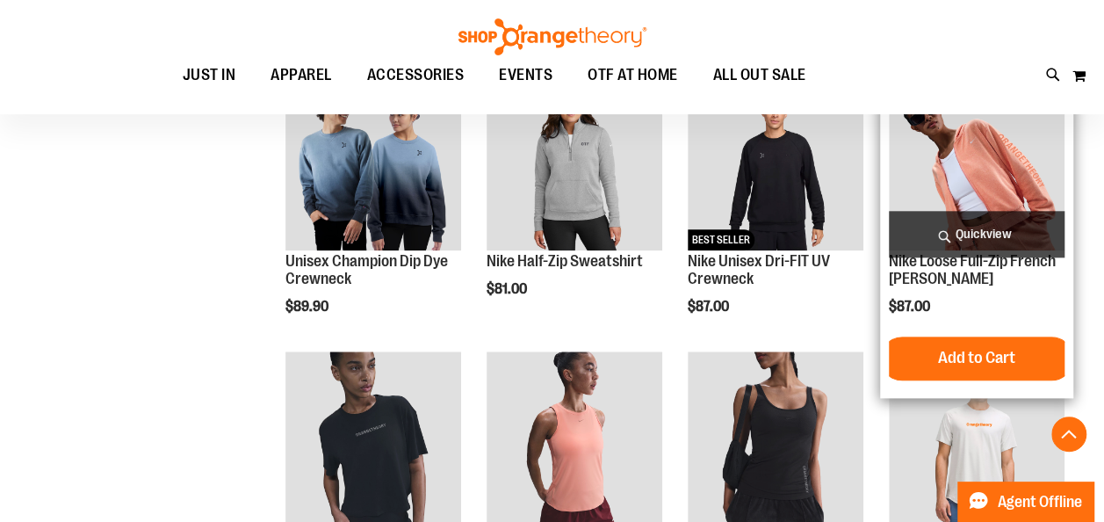
scroll to position [809, 0]
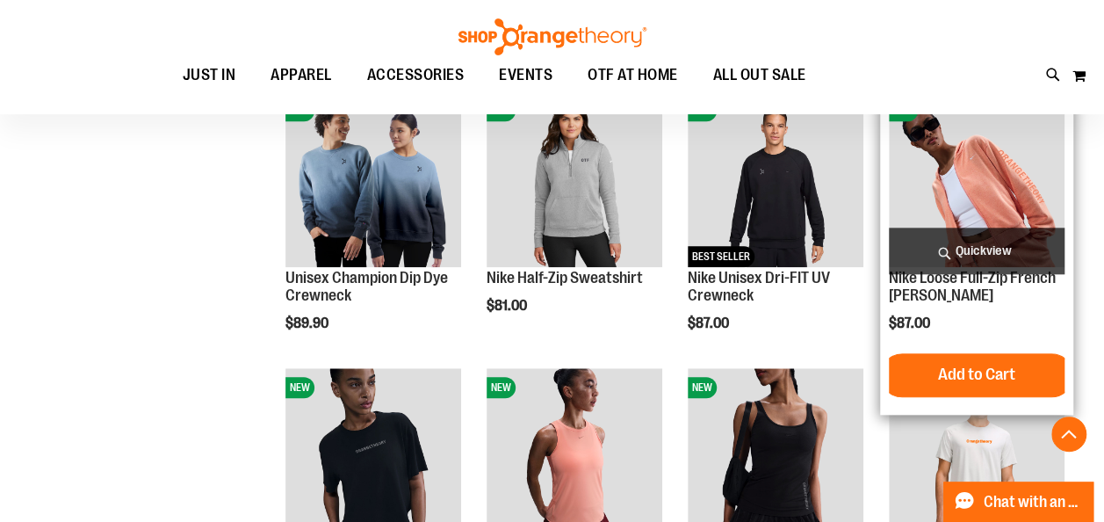
click at [969, 191] on img "product" at bounding box center [977, 179] width 176 height 176
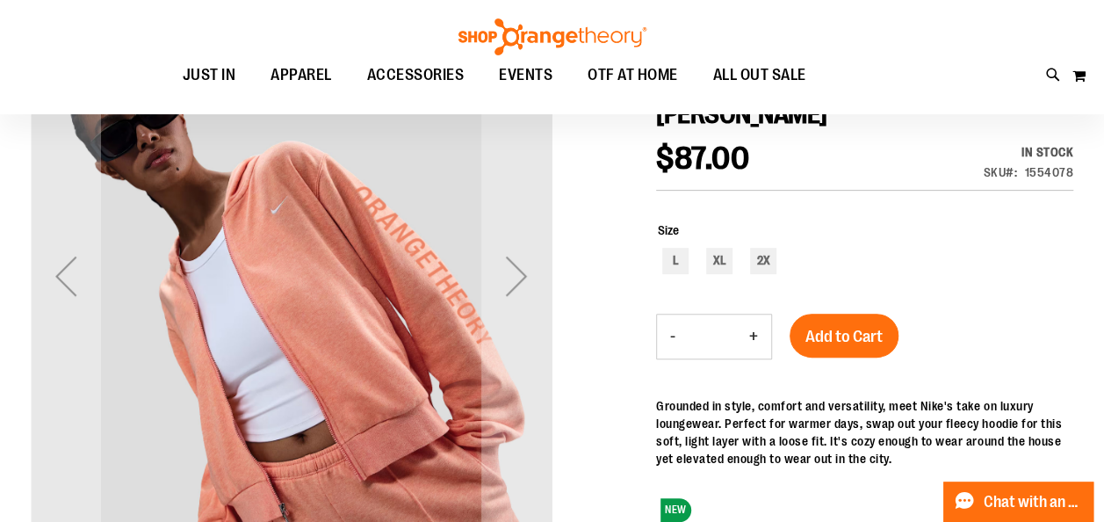
scroll to position [235, 0]
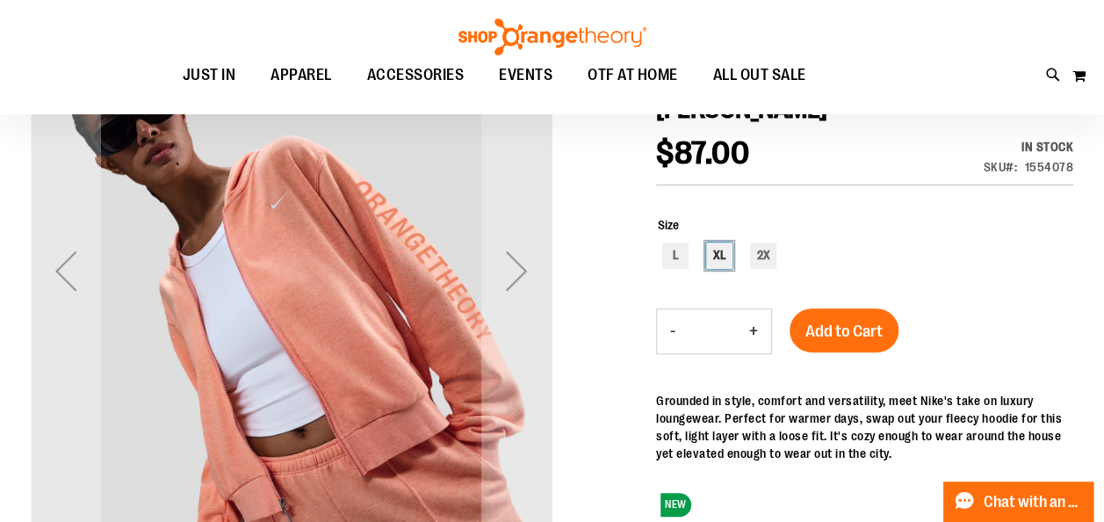
click at [716, 251] on div "XL" at bounding box center [719, 255] width 26 height 26
type input "***"
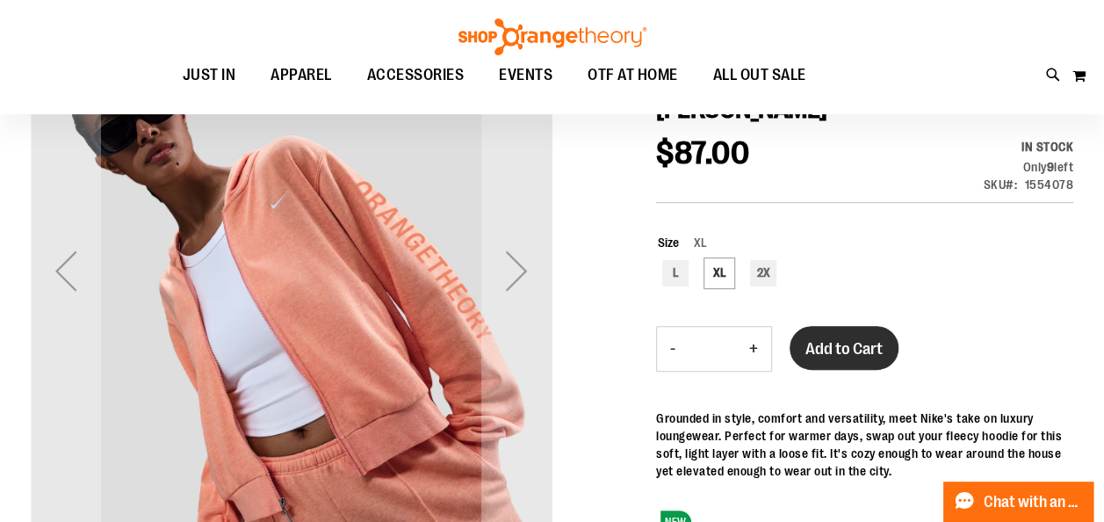
click at [846, 339] on span "Add to Cart" at bounding box center [843, 348] width 77 height 19
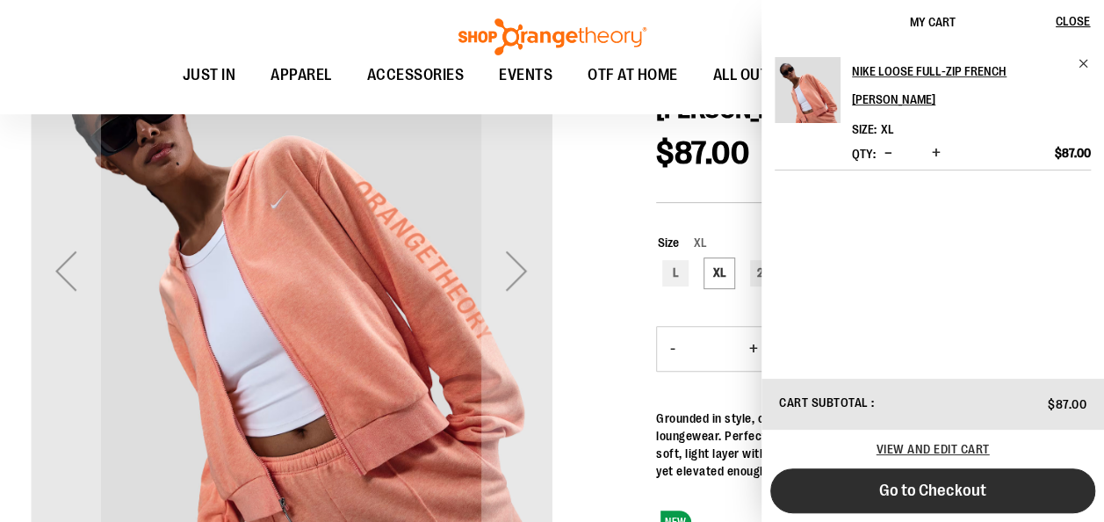
click at [948, 492] on span "Go to Checkout" at bounding box center [932, 489] width 107 height 19
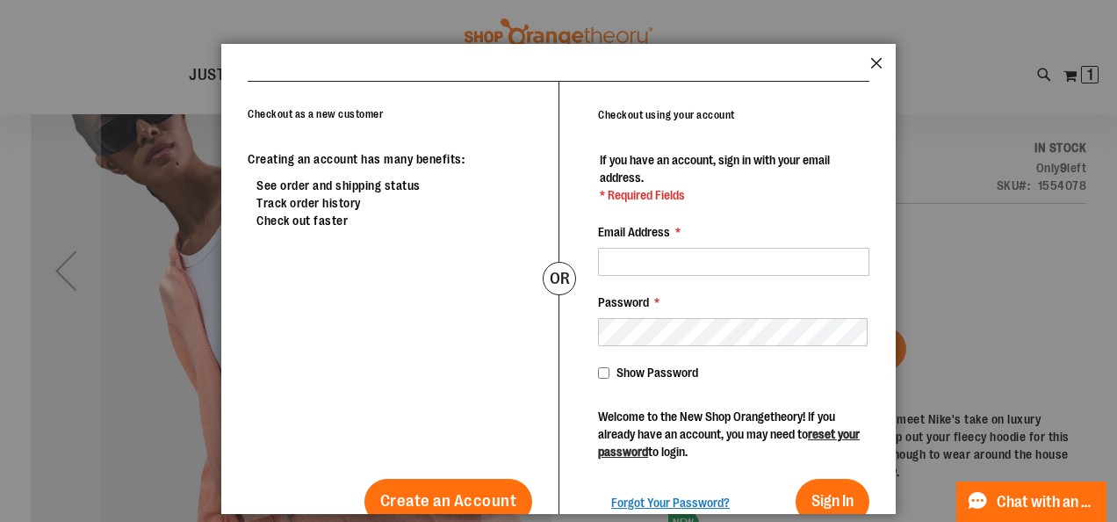
click at [875, 63] on button "Close" at bounding box center [876, 68] width 12 height 23
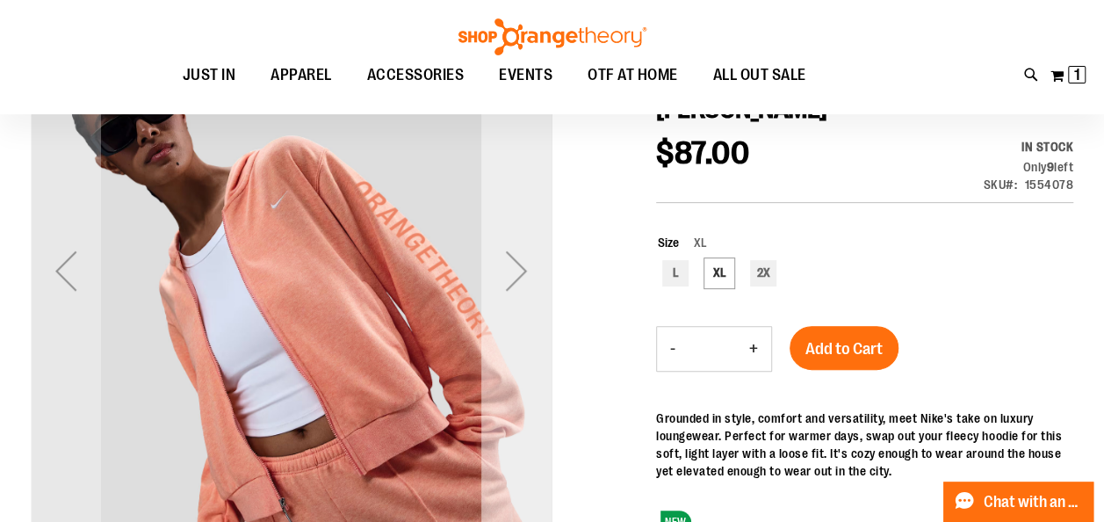
click at [522, 276] on div "Next" at bounding box center [516, 270] width 70 height 70
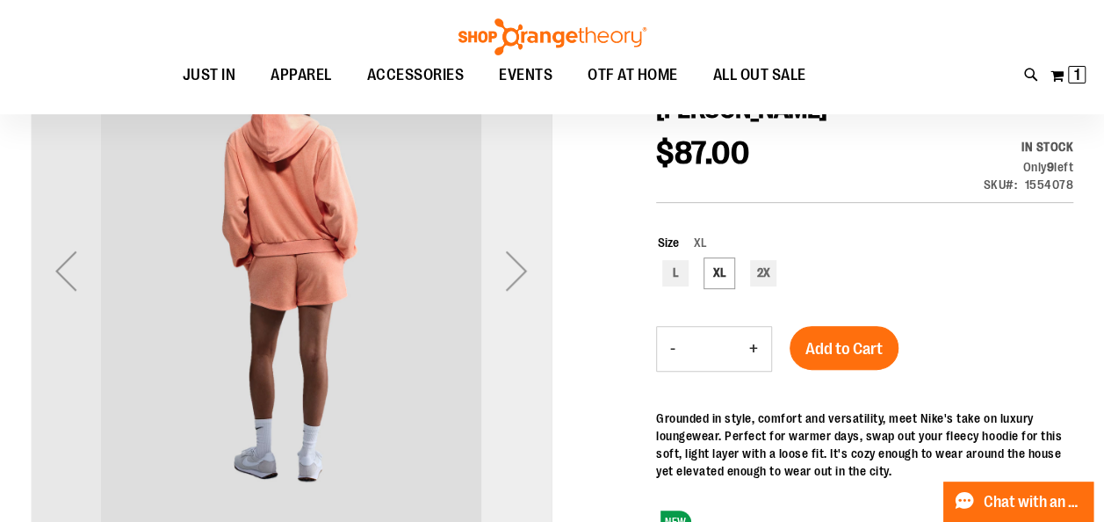
click at [521, 276] on div "Next" at bounding box center [516, 270] width 70 height 70
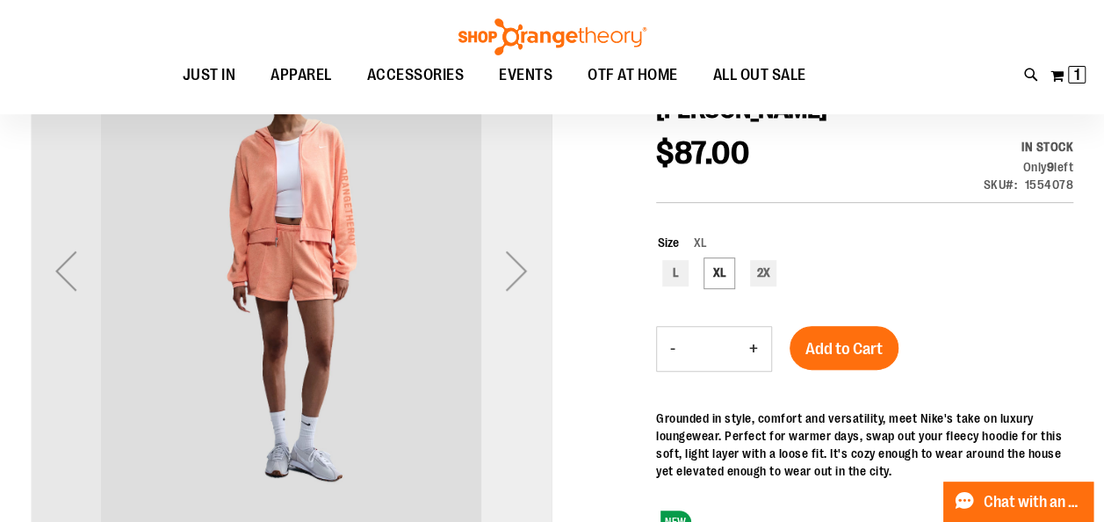
click at [521, 276] on div "Next" at bounding box center [516, 270] width 70 height 70
